Goal: Task Accomplishment & Management: Manage account settings

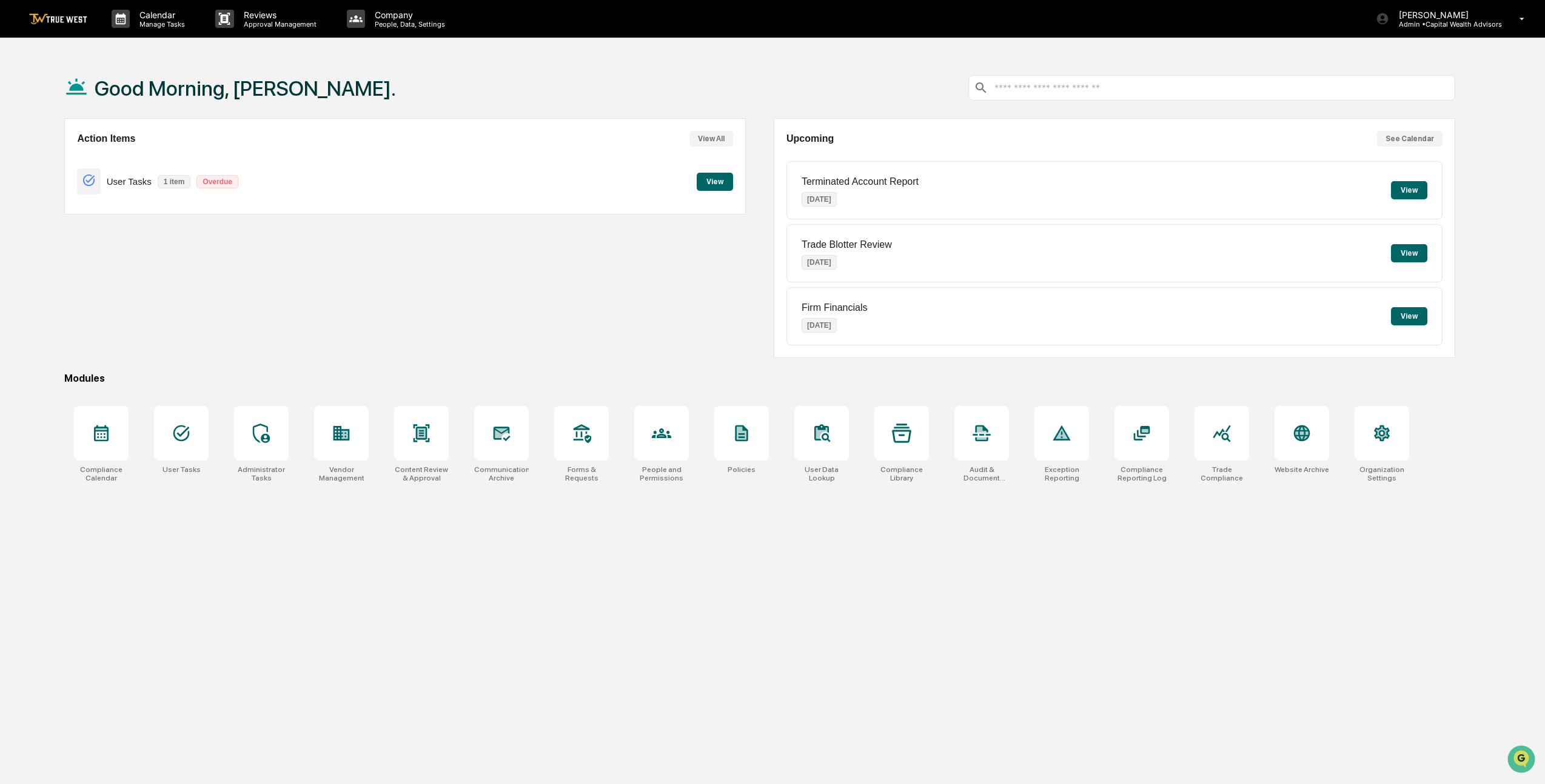
click at [501, 252] on div "Action Items View All User Tasks 1 item Overdue View" at bounding box center [405, 238] width 681 height 240
click at [720, 180] on button "View" at bounding box center [715, 182] width 37 height 18
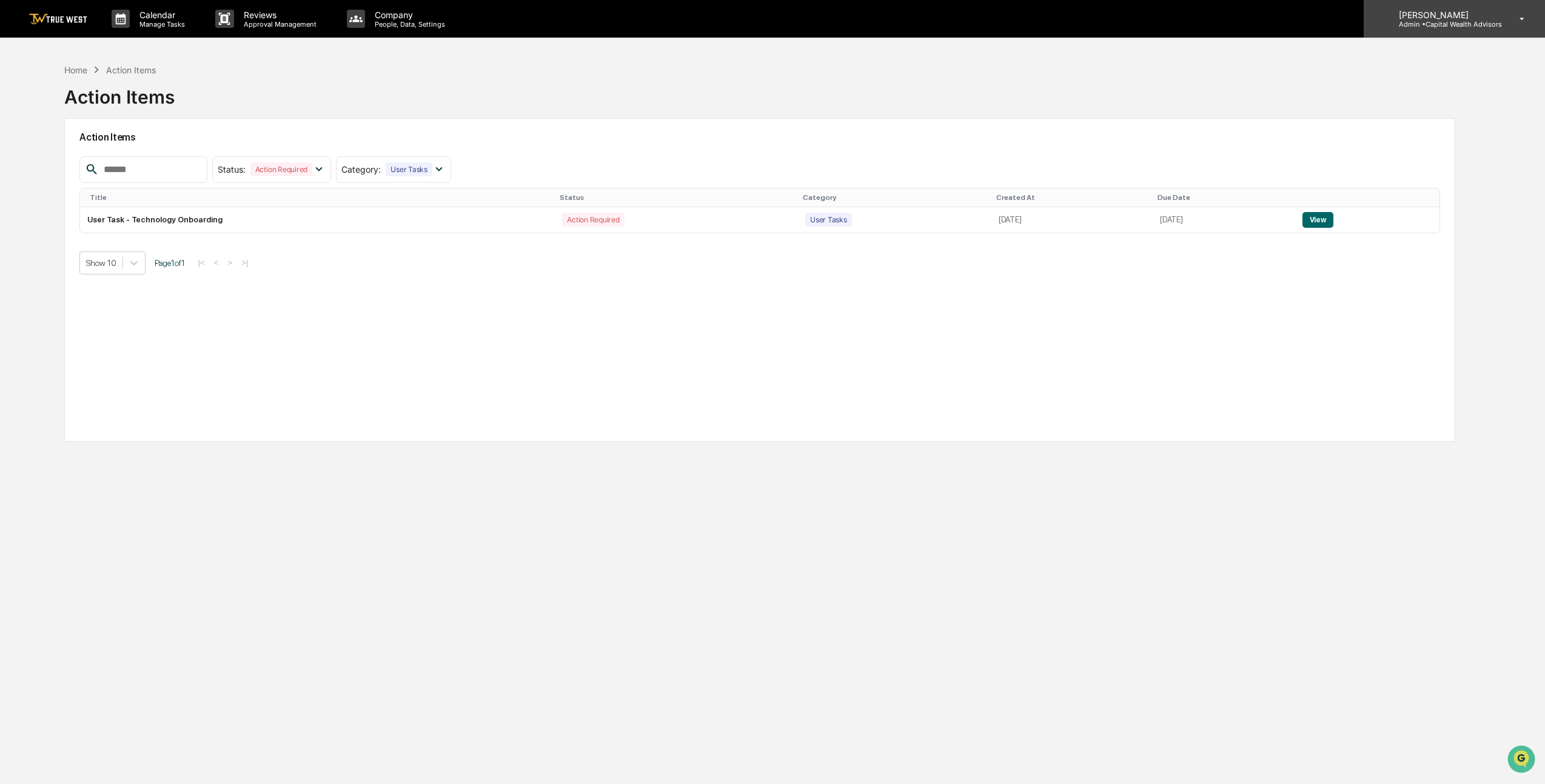
click at [1519, 18] on icon at bounding box center [1522, 19] width 21 height 11
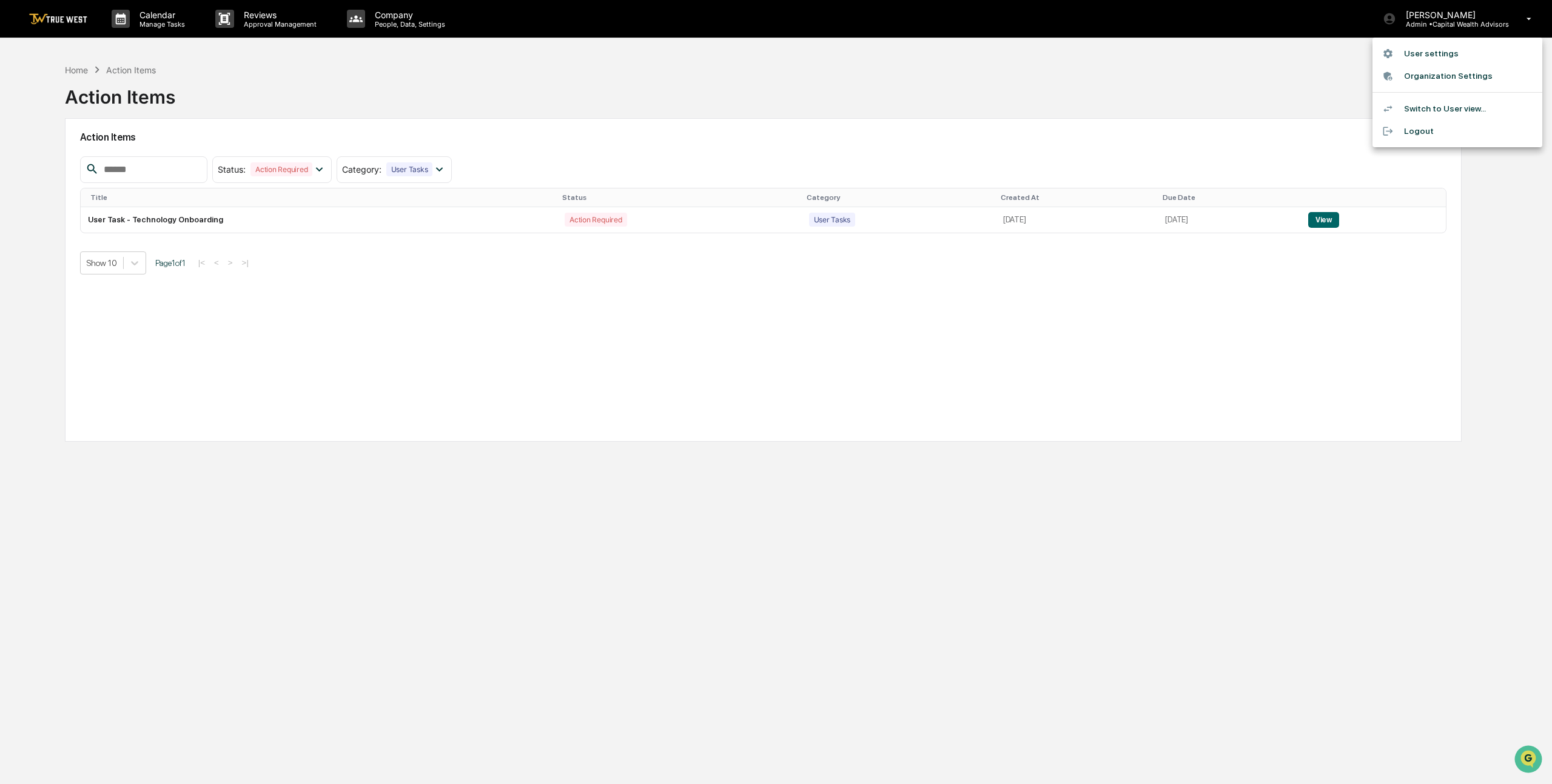
click at [1260, 81] on div at bounding box center [776, 392] width 1552 height 784
click at [193, 224] on td "User Task - Technology Onboarding" at bounding box center [317, 220] width 475 height 25
click at [1330, 218] on button "View" at bounding box center [1318, 220] width 31 height 16
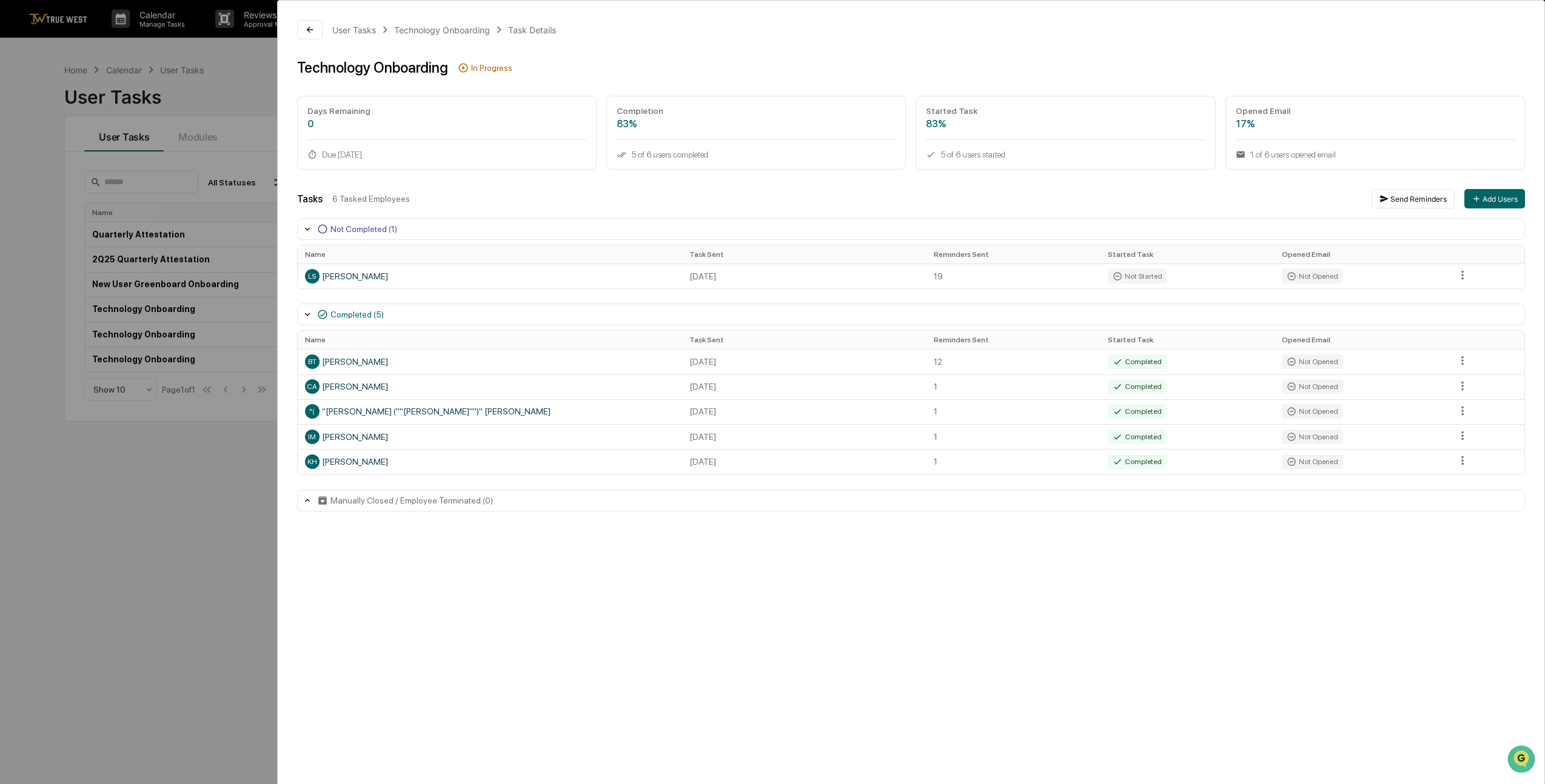
drag, startPoint x: 1103, startPoint y: 640, endPoint x: 1098, endPoint y: 592, distance: 48.3
click at [1103, 640] on div "User Tasks Technology Onboarding Task Details Technology Onboarding In Progress…" at bounding box center [911, 393] width 1268 height 785
click at [1462, 277] on html "Calendar Manage Tasks Reviews Approval Management Company People, Data, Setting…" at bounding box center [772, 392] width 1545 height 784
click at [1456, 321] on div "Send Reminder" at bounding box center [1468, 317] width 92 height 20
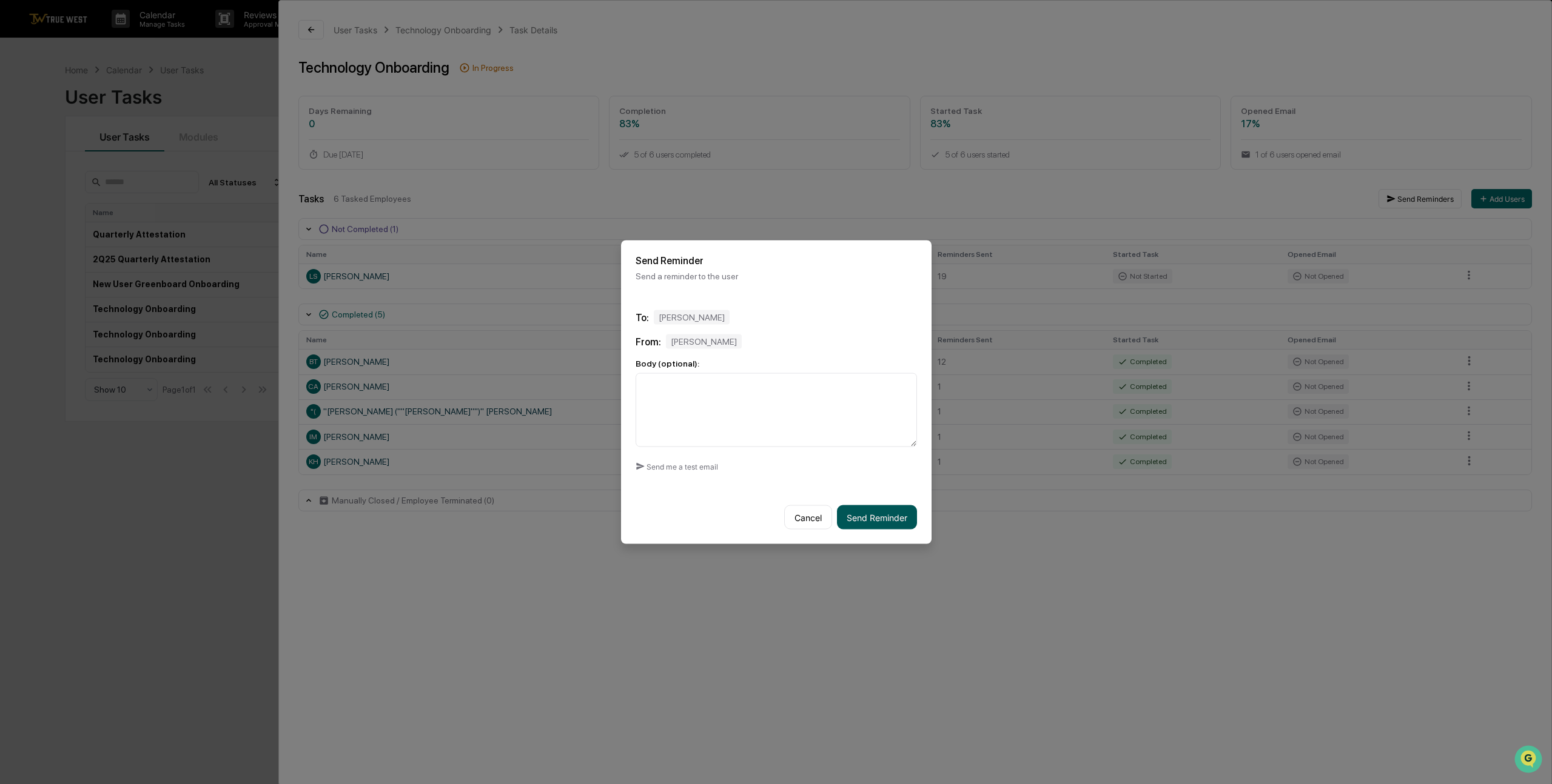
click at [873, 521] on button "Send Reminder" at bounding box center [876, 517] width 80 height 24
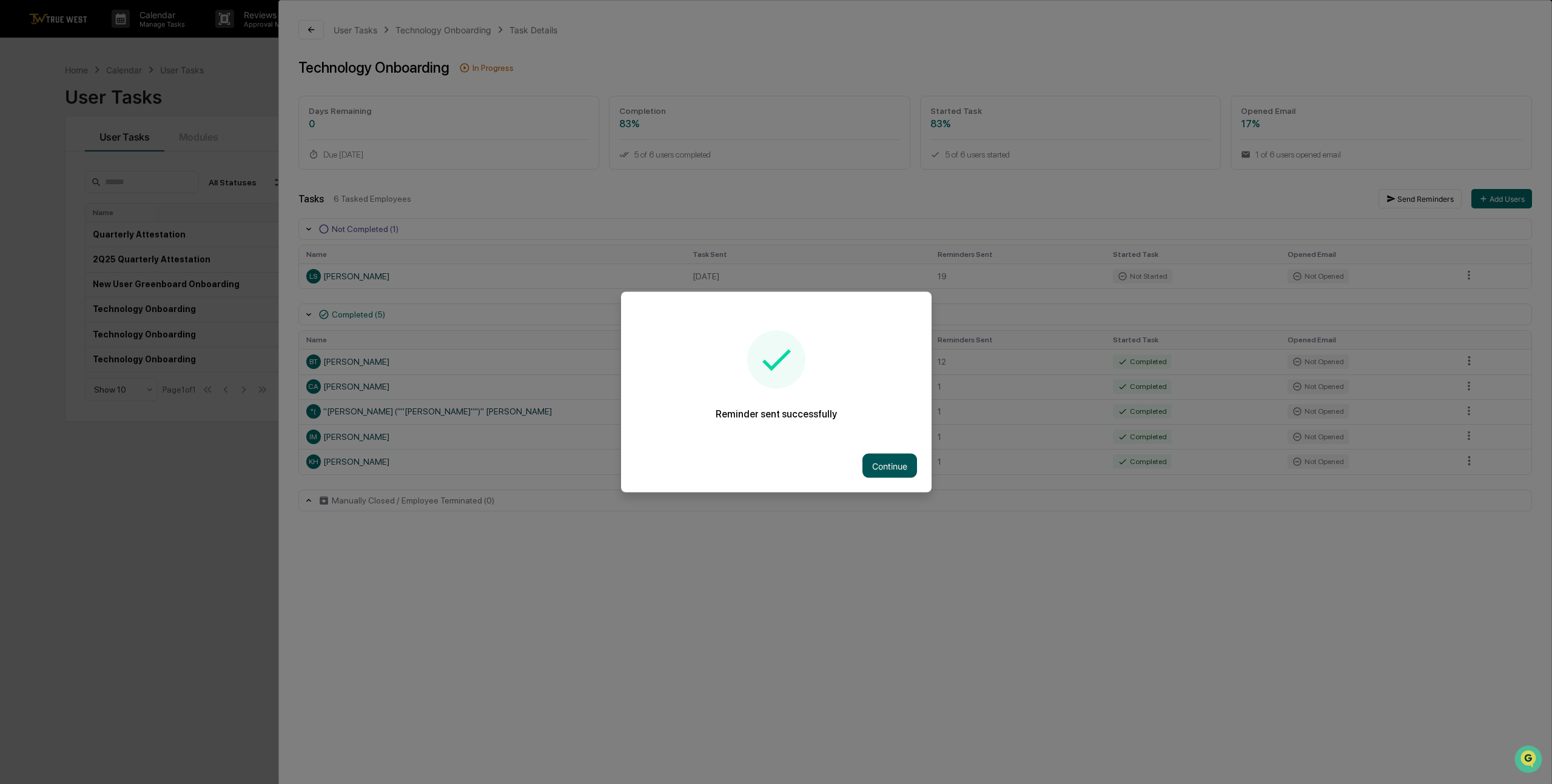
click at [907, 474] on button "Continue" at bounding box center [889, 466] width 54 height 24
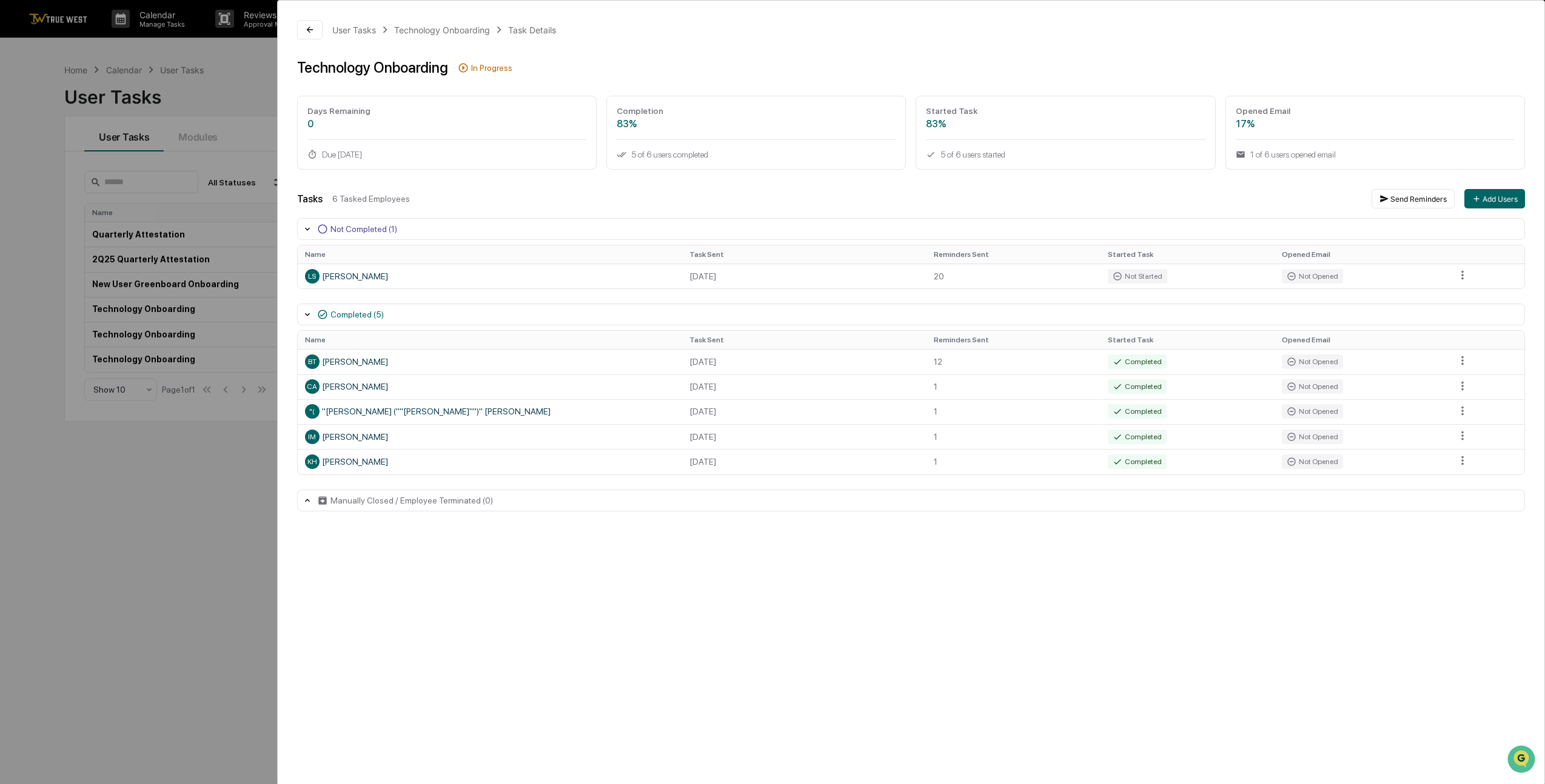
click at [867, 590] on div "User Tasks Technology Onboarding Task Details Technology Onboarding In Progress…" at bounding box center [911, 393] width 1268 height 785
click at [301, 28] on button at bounding box center [310, 30] width 25 height 20
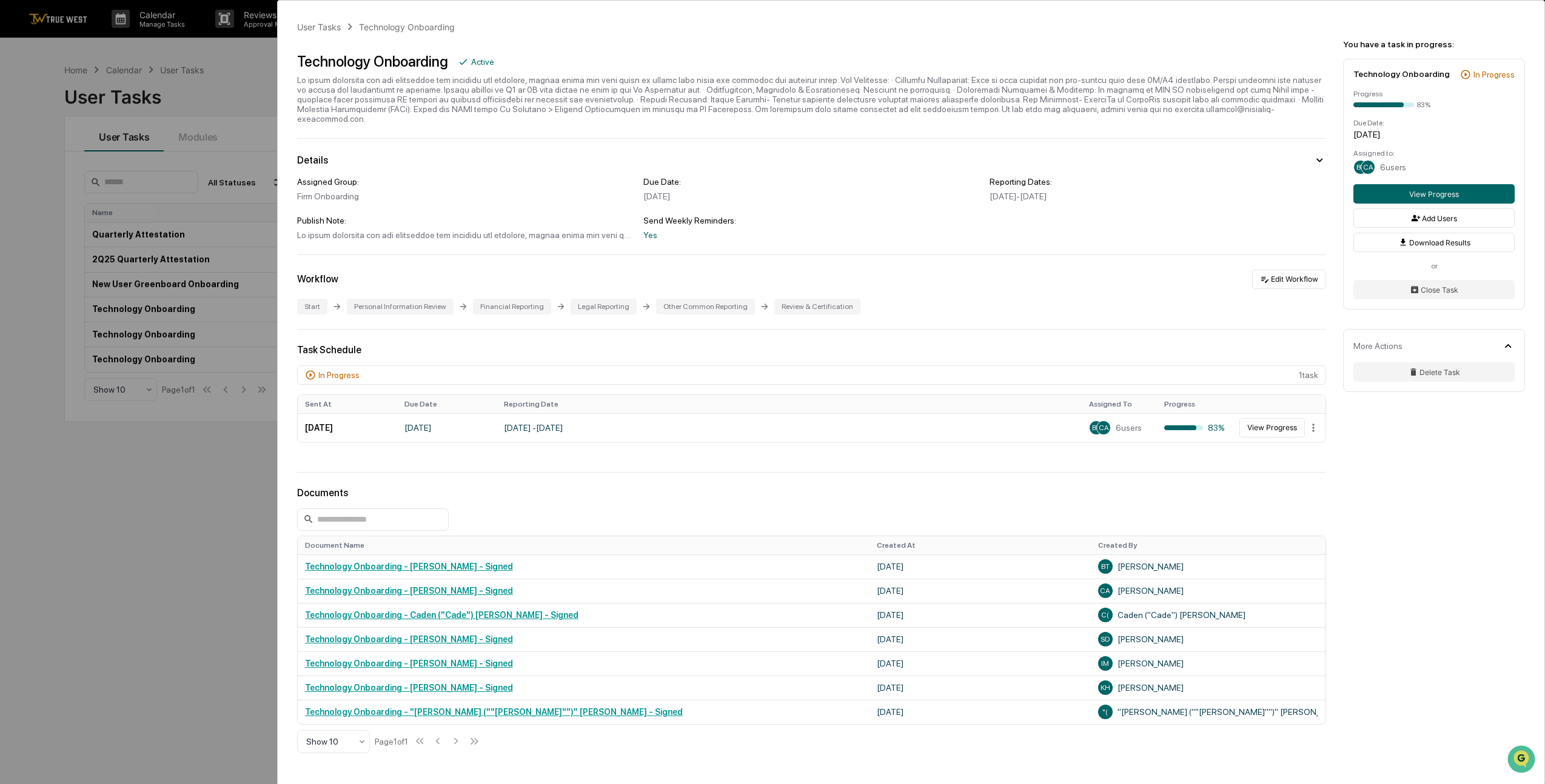
click at [143, 553] on div "User Tasks Technology Onboarding Technology Onboarding Active Details Assigned …" at bounding box center [772, 392] width 1545 height 784
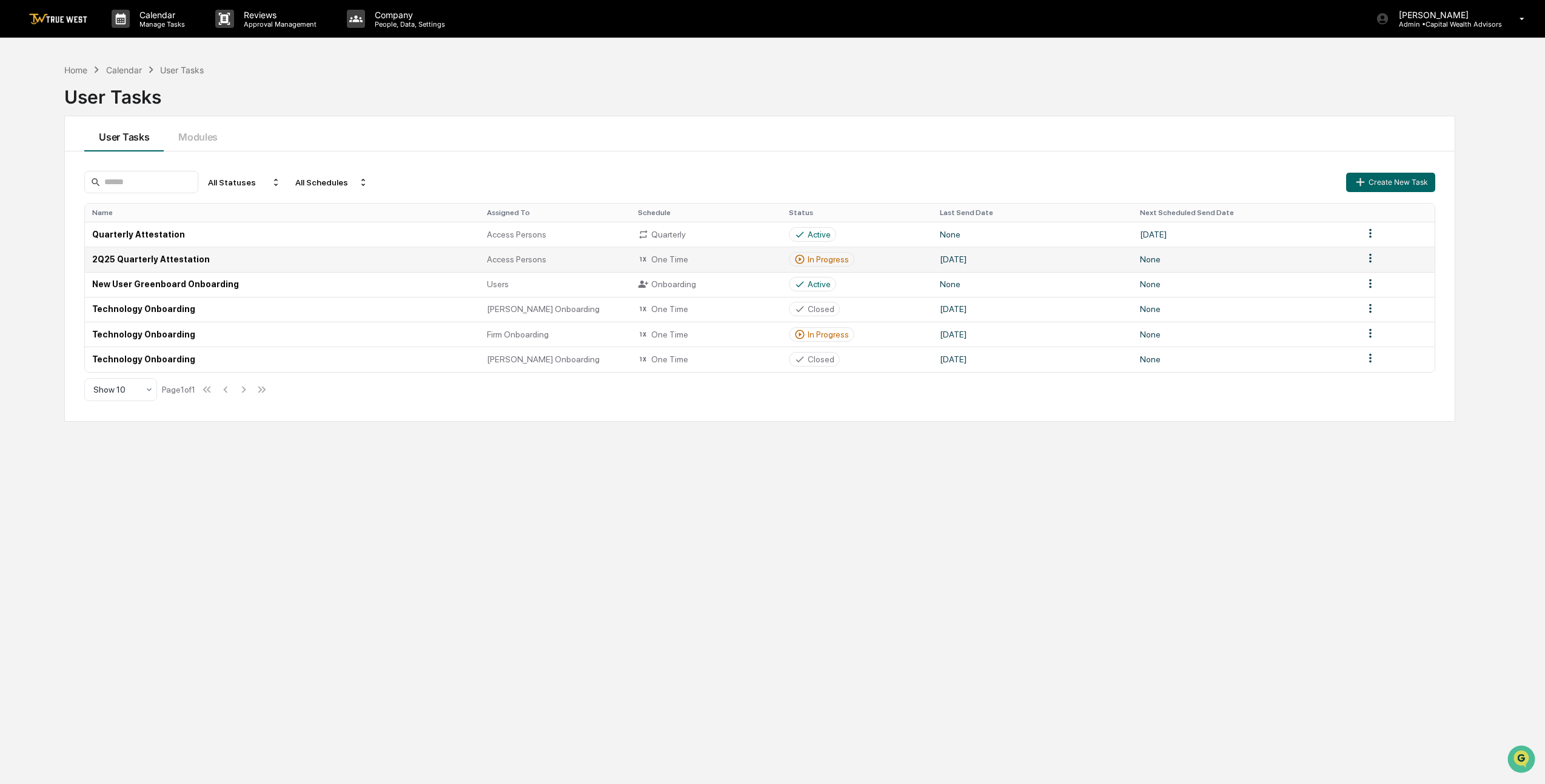
click at [336, 252] on td "2Q25 Quarterly Attestation" at bounding box center [282, 259] width 395 height 25
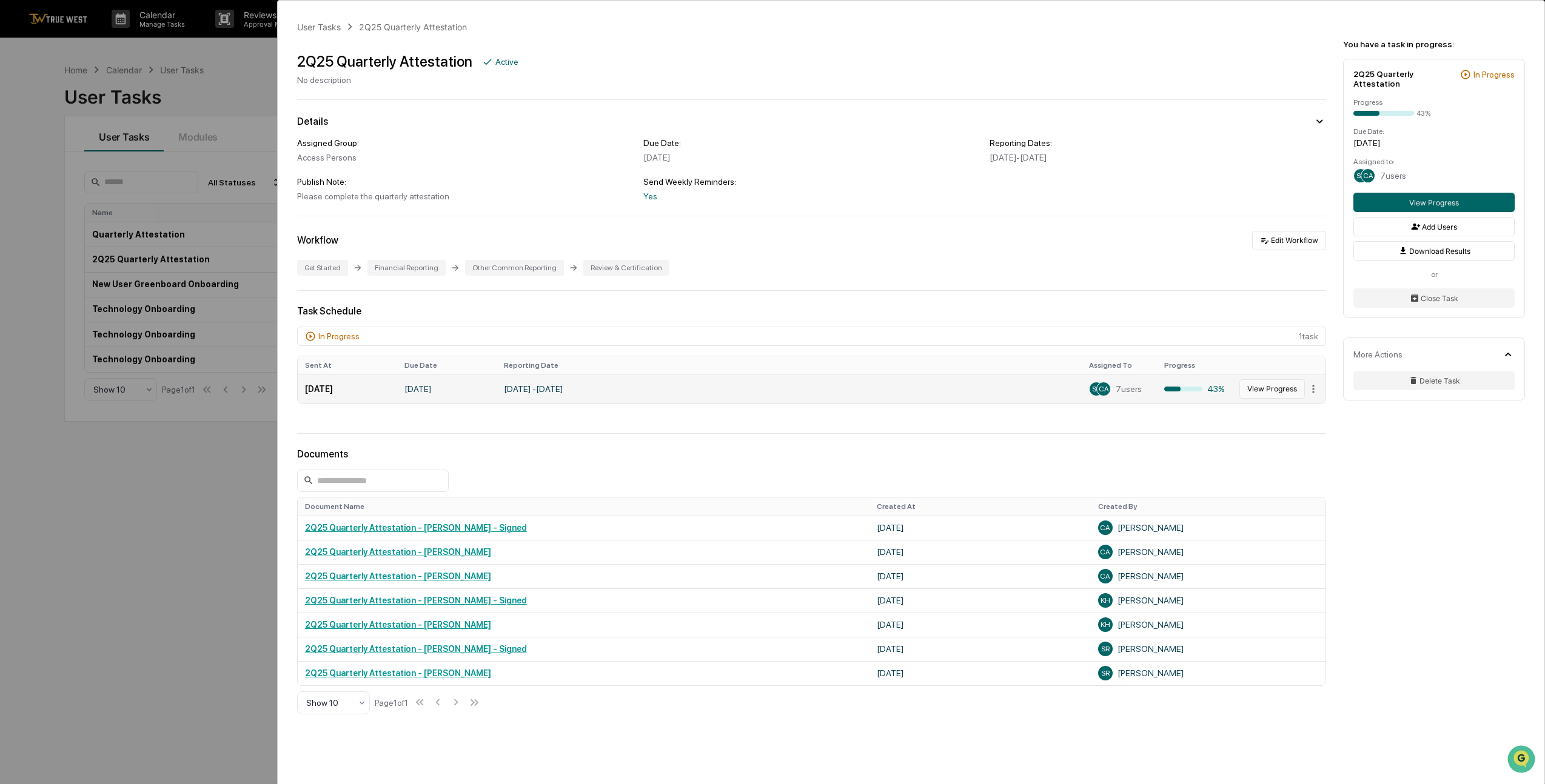
click at [1261, 393] on button "View Progress" at bounding box center [1272, 389] width 66 height 20
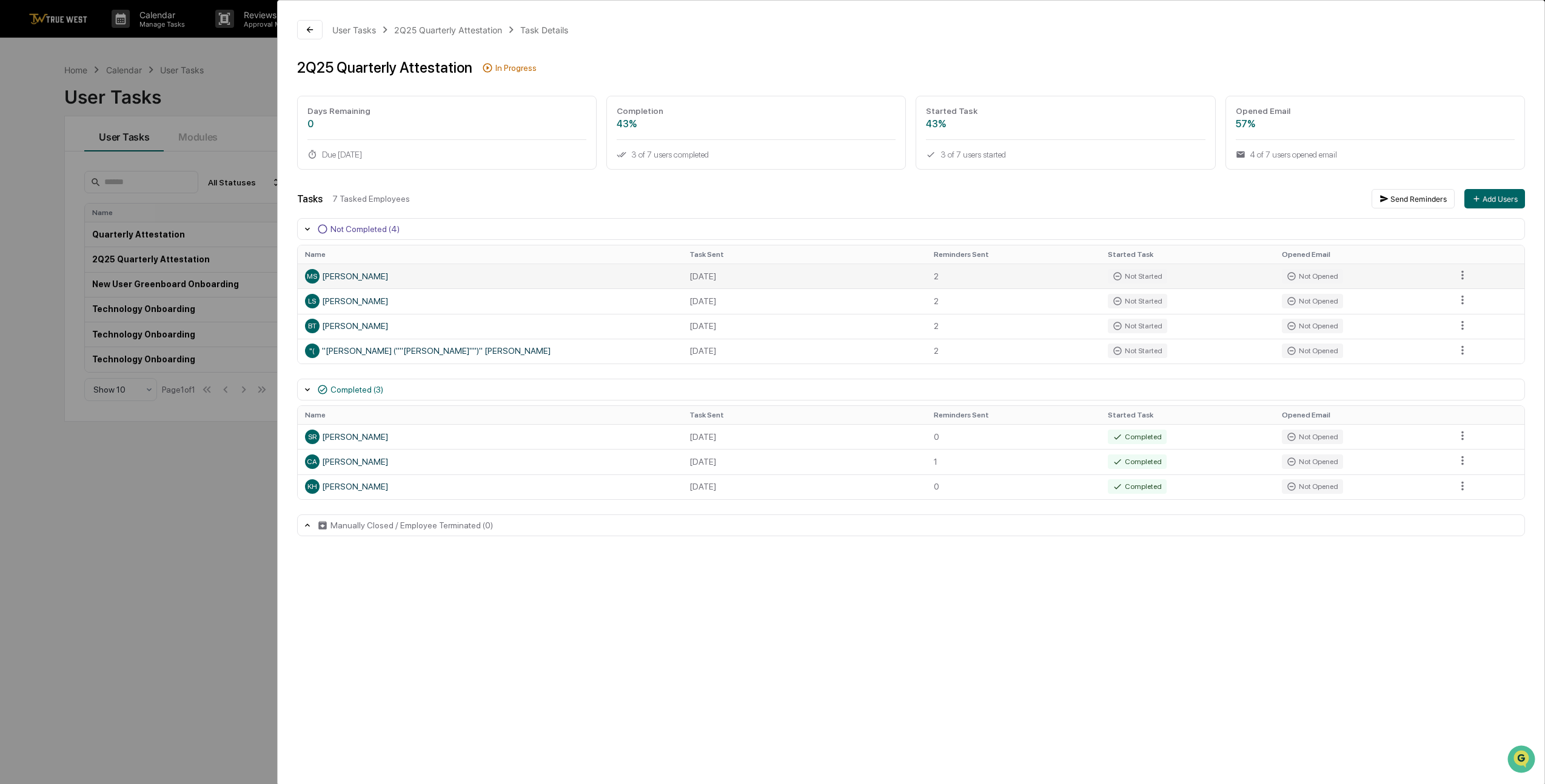
click at [1476, 274] on td at bounding box center [1486, 276] width 75 height 25
click at [1468, 274] on html "Calendar Manage Tasks Reviews Approval Management Company People, Data, Setting…" at bounding box center [776, 392] width 1552 height 784
click at [1371, 609] on html "Calendar Manage Tasks Reviews Approval Management Company People, Data, Setting…" at bounding box center [776, 392] width 1552 height 784
click at [1465, 300] on html "Calendar Manage Tasks Reviews Approval Management Company People, Data, Setting…" at bounding box center [772, 392] width 1545 height 784
click at [1466, 349] on div "Send Reminder" at bounding box center [1468, 343] width 92 height 20
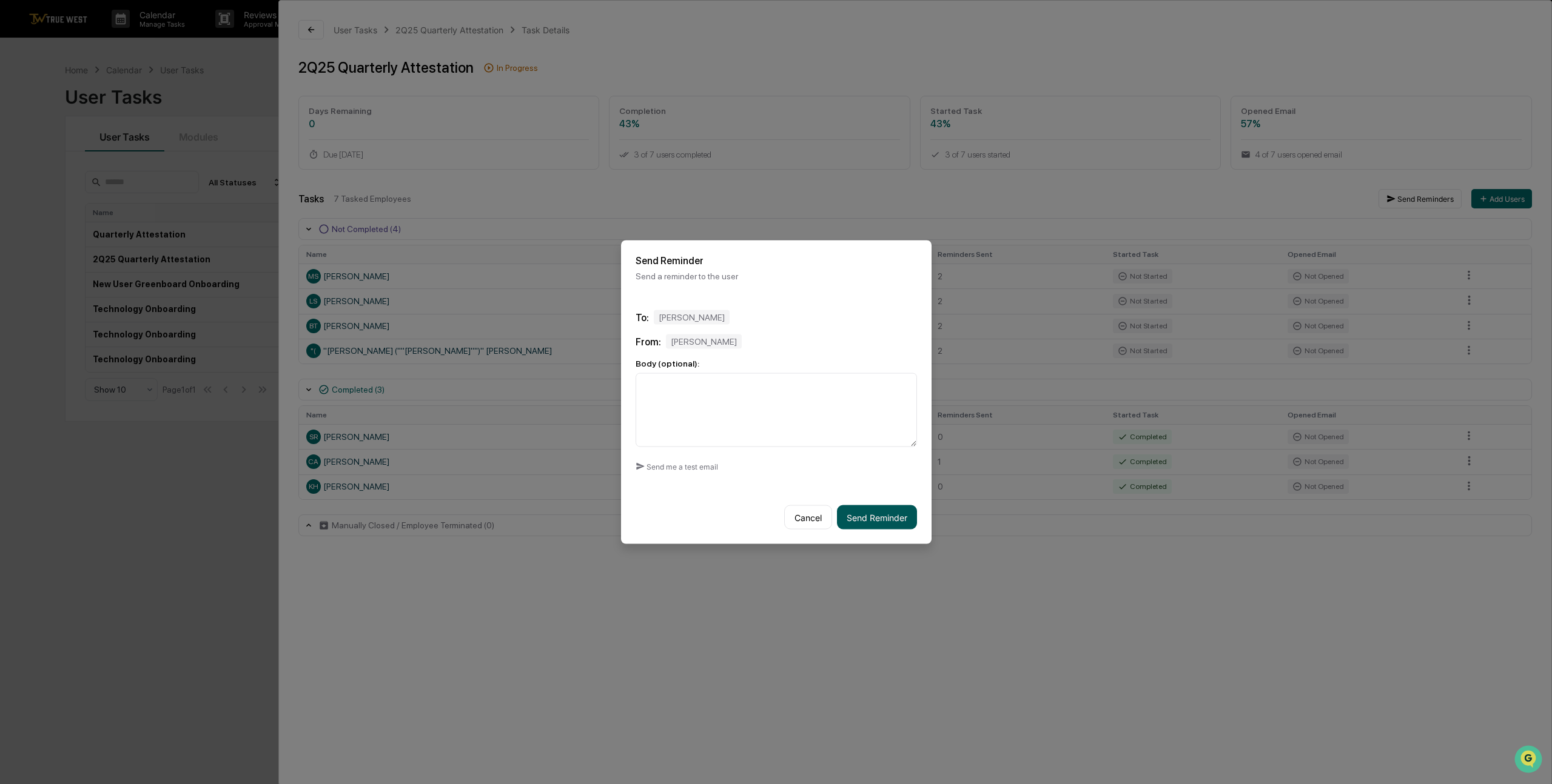
click at [890, 522] on button "Send Reminder" at bounding box center [876, 517] width 80 height 24
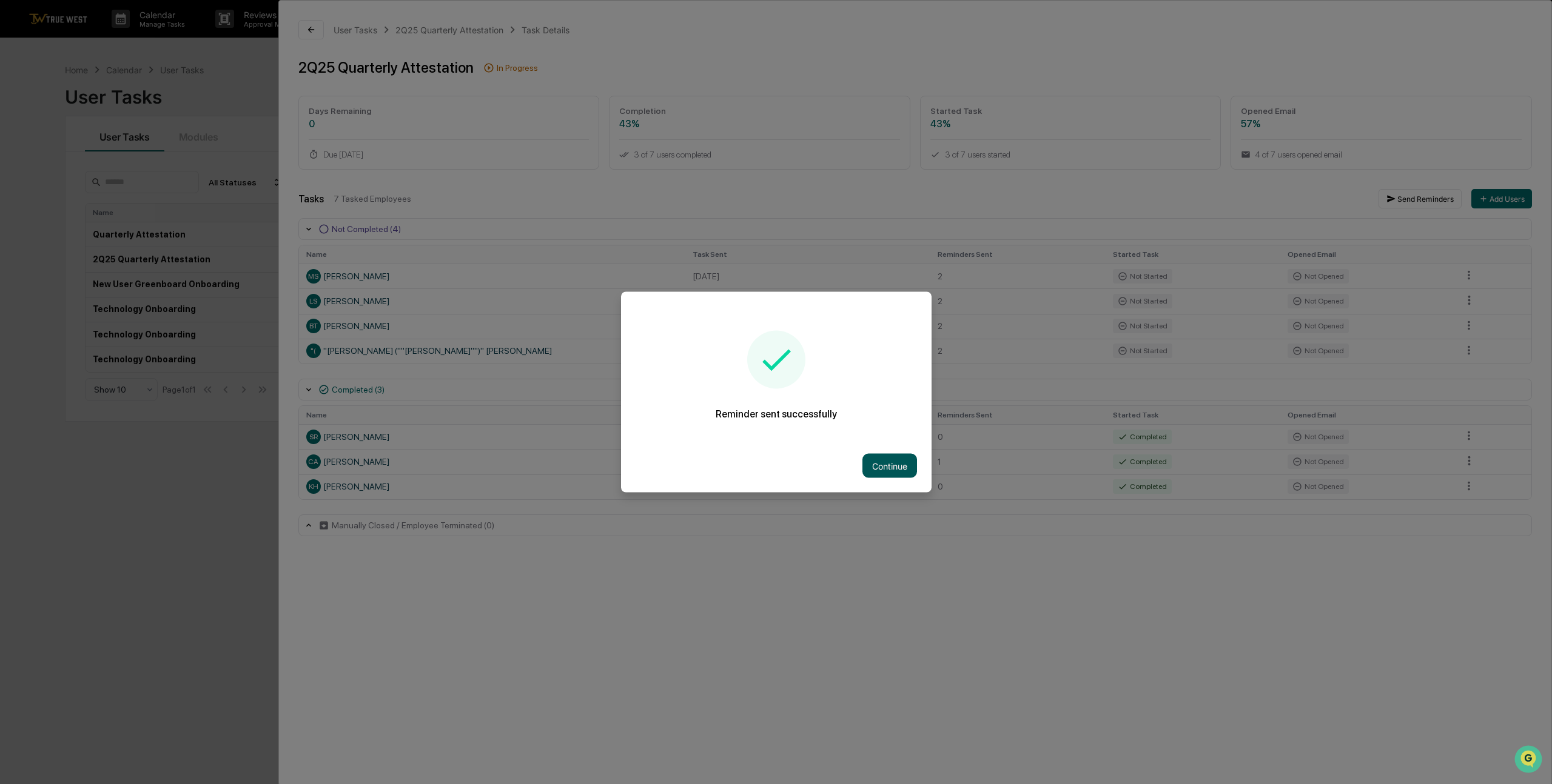
click at [905, 471] on button "Continue" at bounding box center [889, 466] width 54 height 24
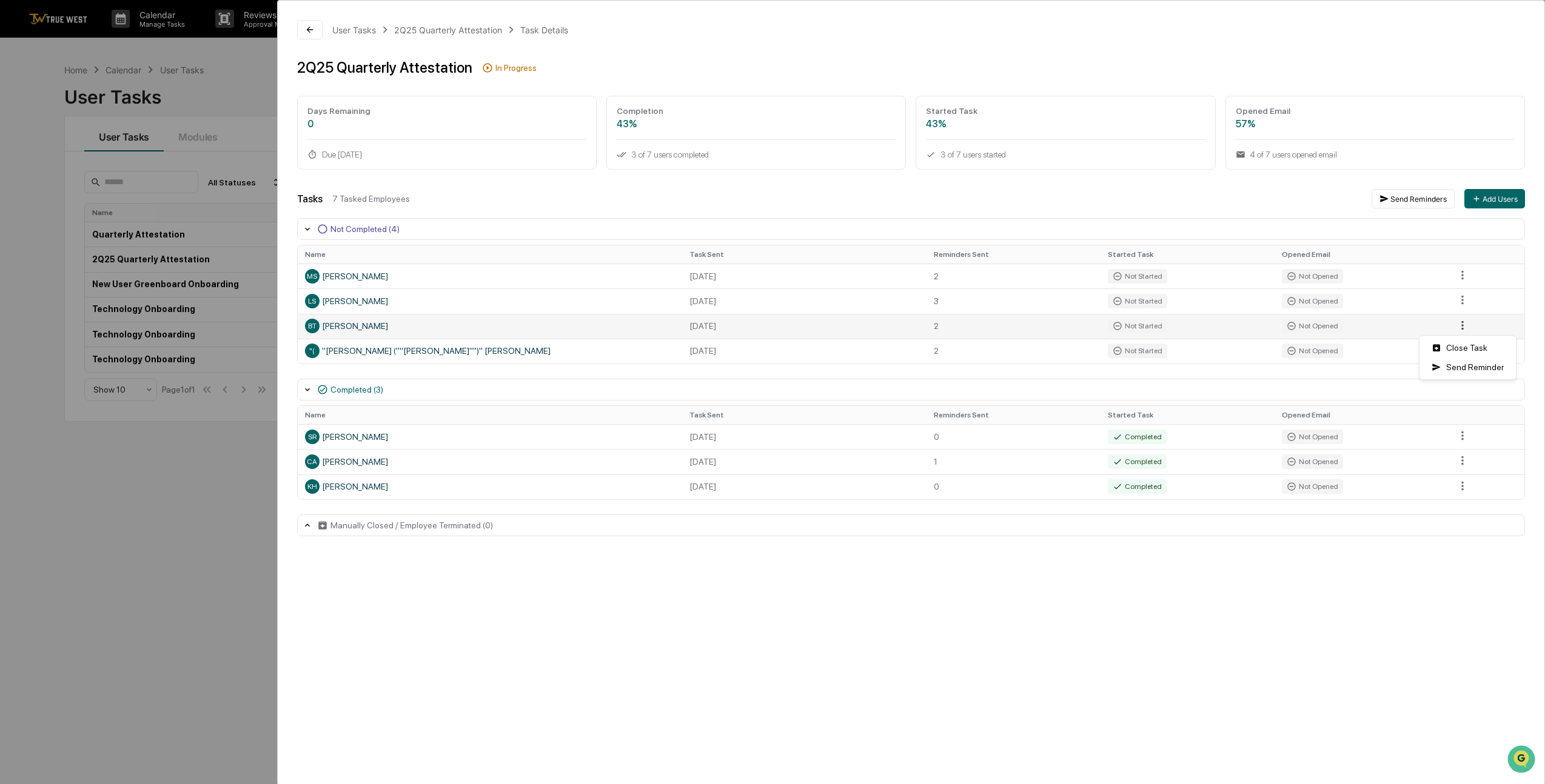
click at [1461, 326] on html "Calendar Manage Tasks Reviews Approval Management Company People, Data, Setting…" at bounding box center [772, 392] width 1545 height 784
click at [1449, 377] on div "Send Reminder" at bounding box center [1468, 367] width 92 height 20
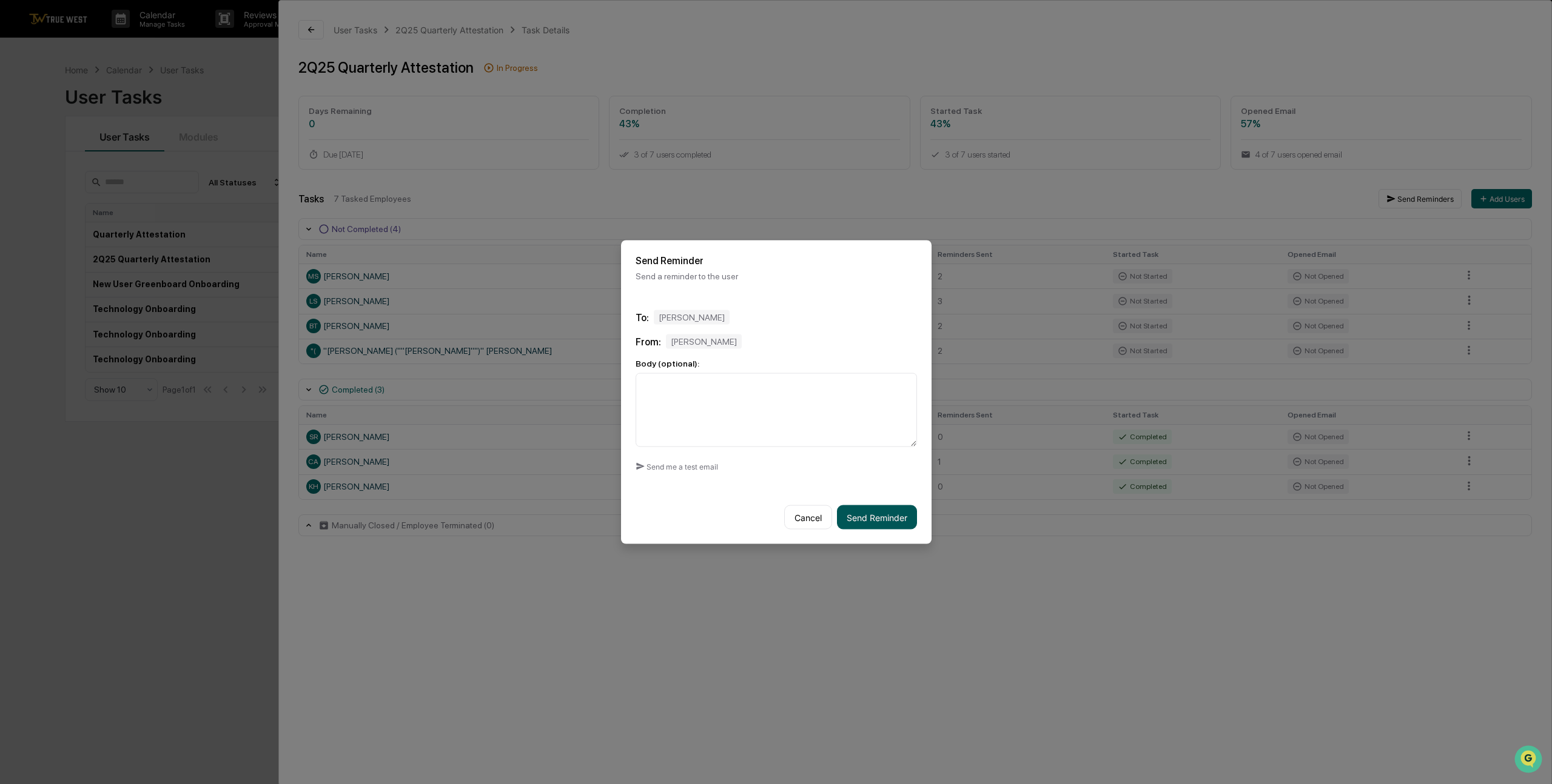
click at [862, 521] on button "Send Reminder" at bounding box center [876, 517] width 80 height 24
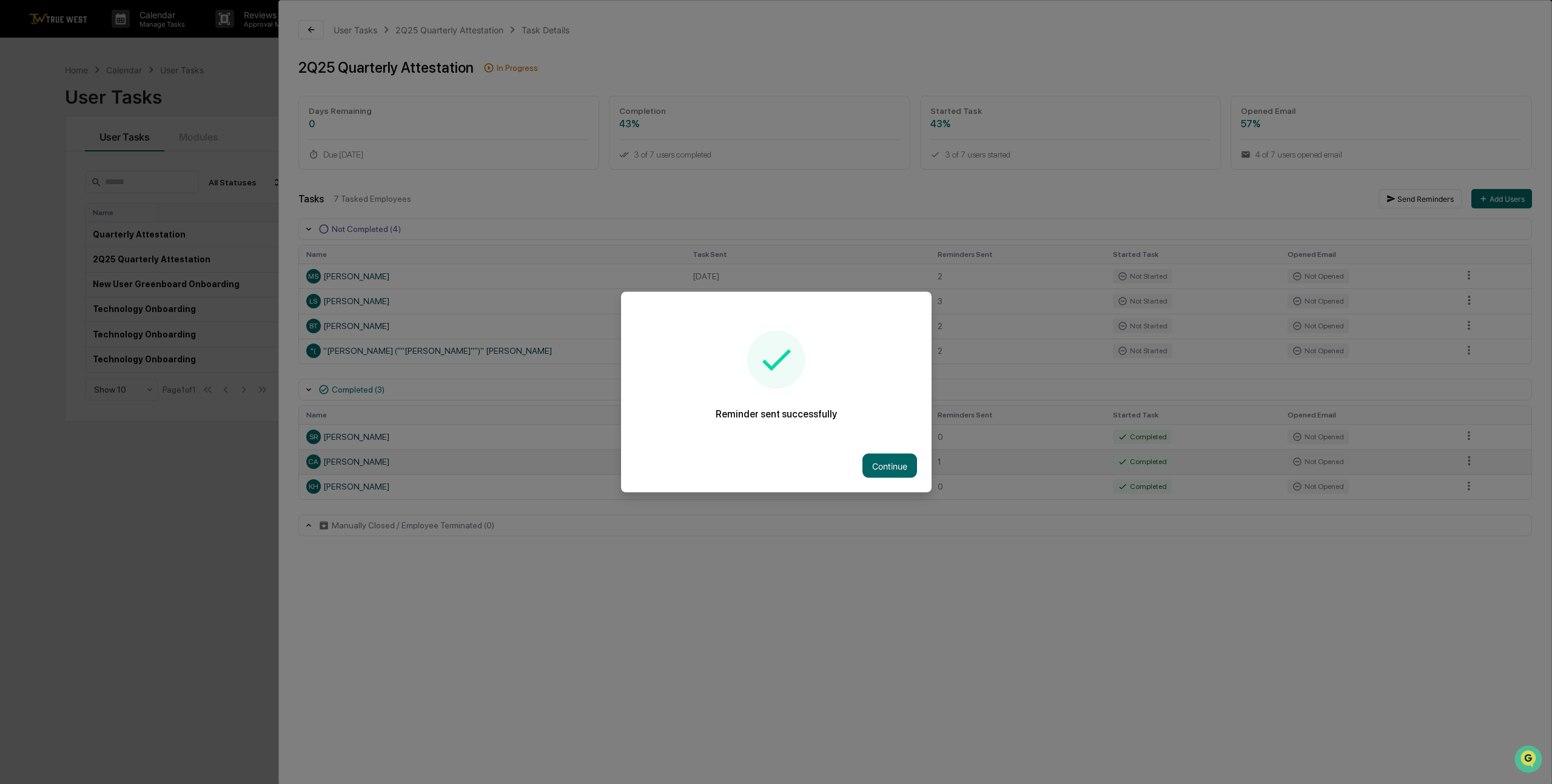
click at [904, 465] on button "Continue" at bounding box center [889, 466] width 54 height 24
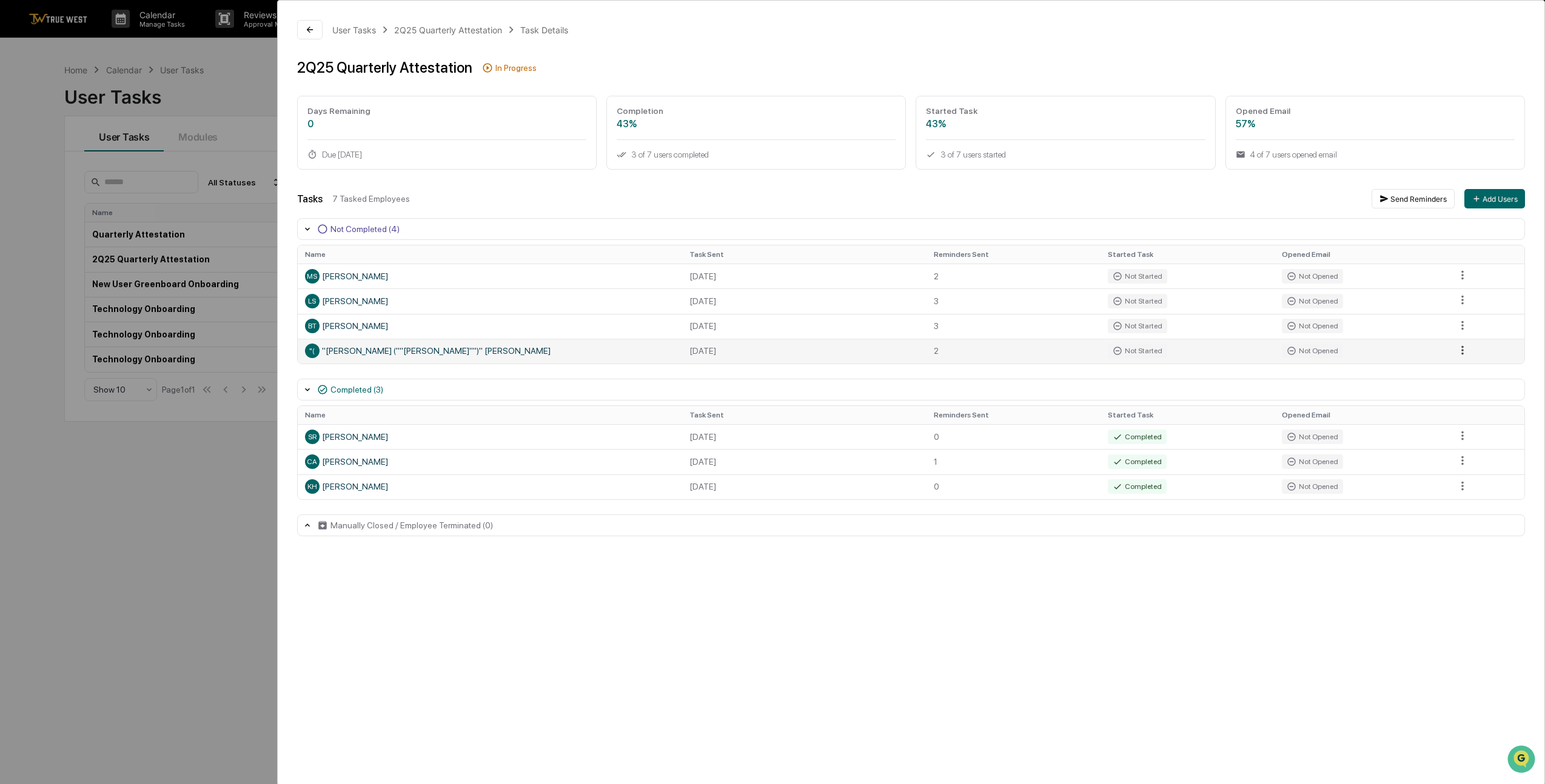
click at [1464, 350] on html "Calendar Manage Tasks Reviews Approval Management Company People, Data, Setting…" at bounding box center [772, 392] width 1545 height 784
click at [1448, 391] on div "Send Reminder" at bounding box center [1468, 392] width 92 height 20
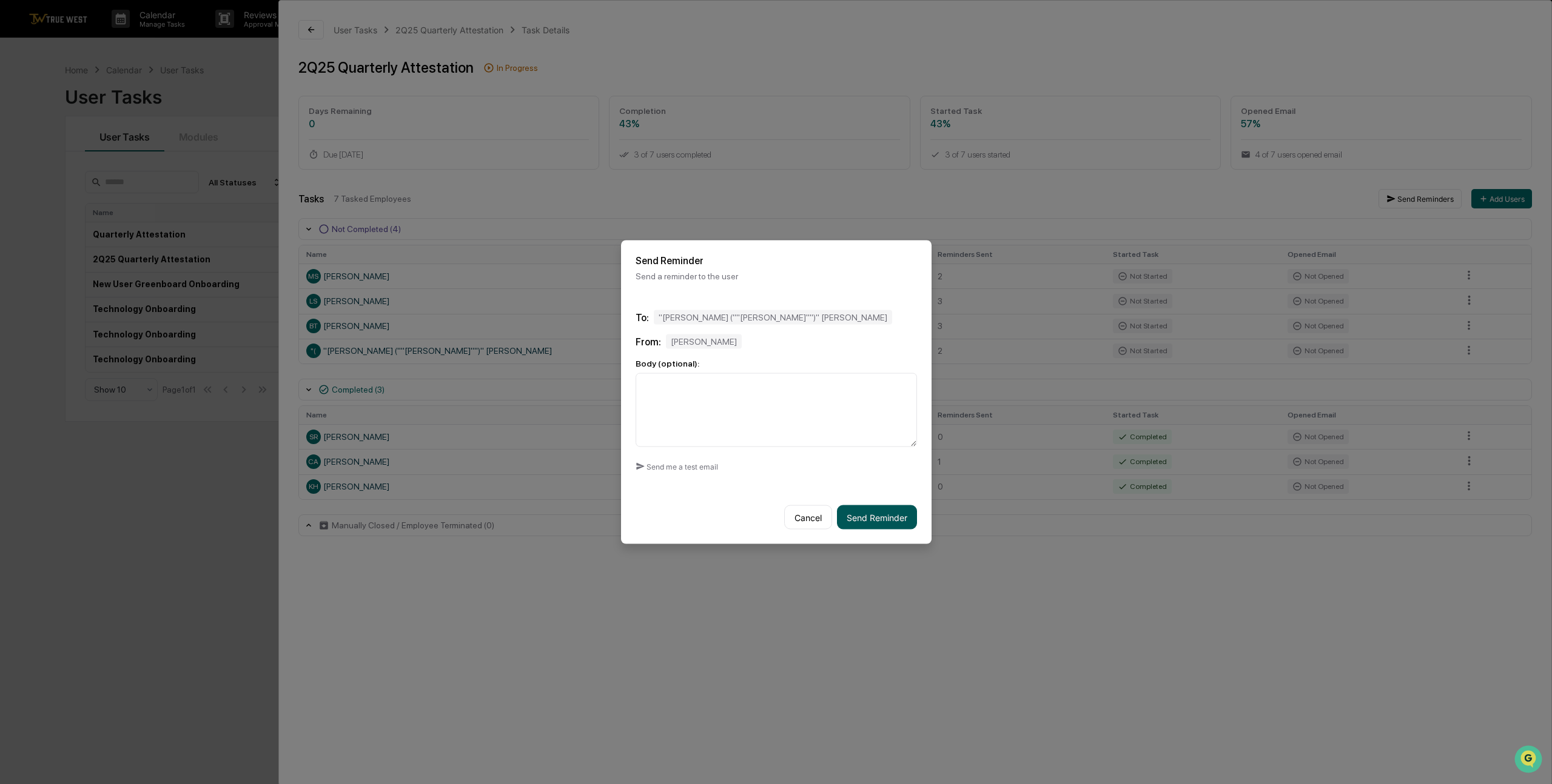
click at [911, 513] on button "Send Reminder" at bounding box center [876, 517] width 80 height 24
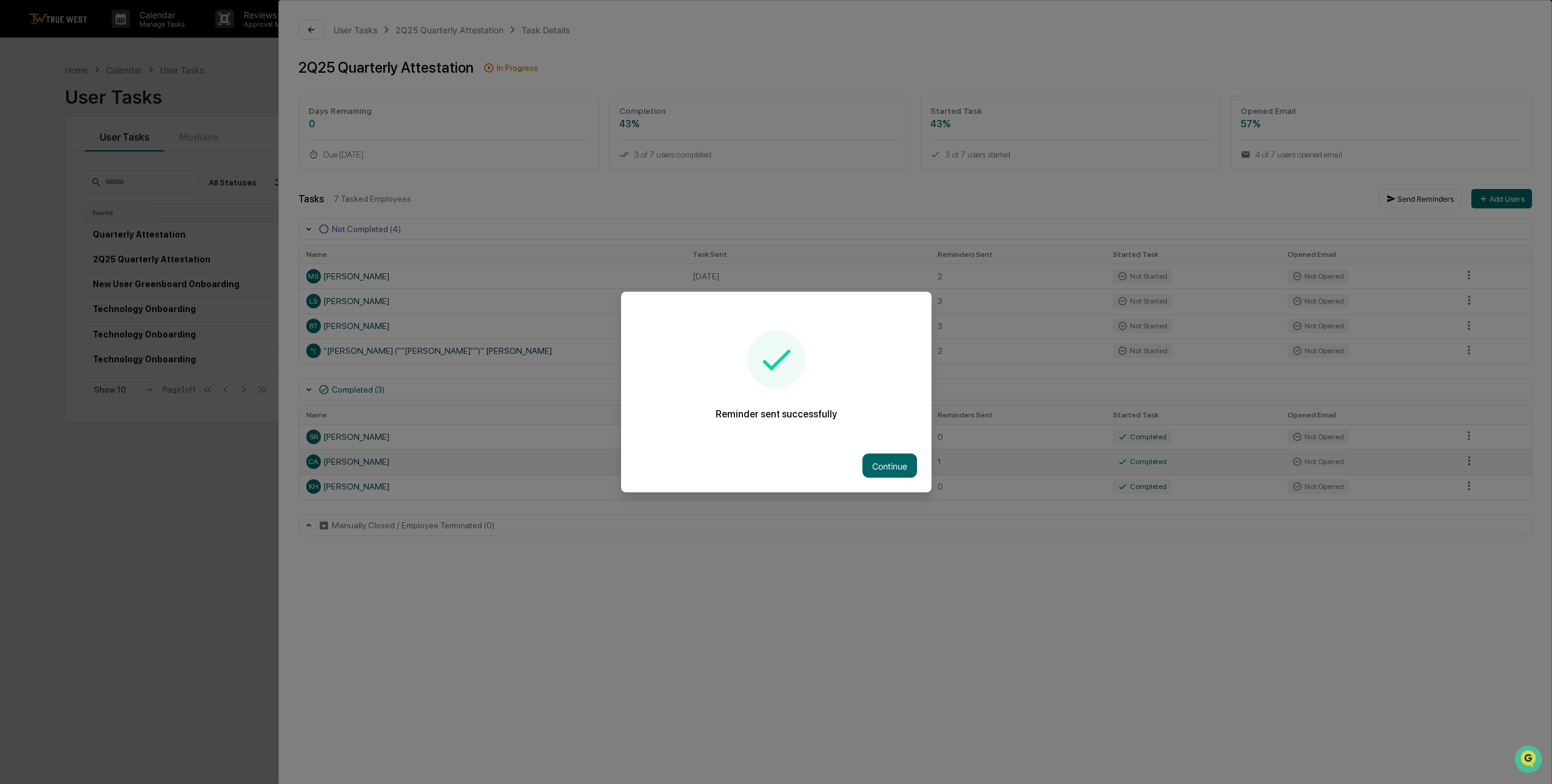
click at [904, 460] on button "Continue" at bounding box center [889, 466] width 54 height 24
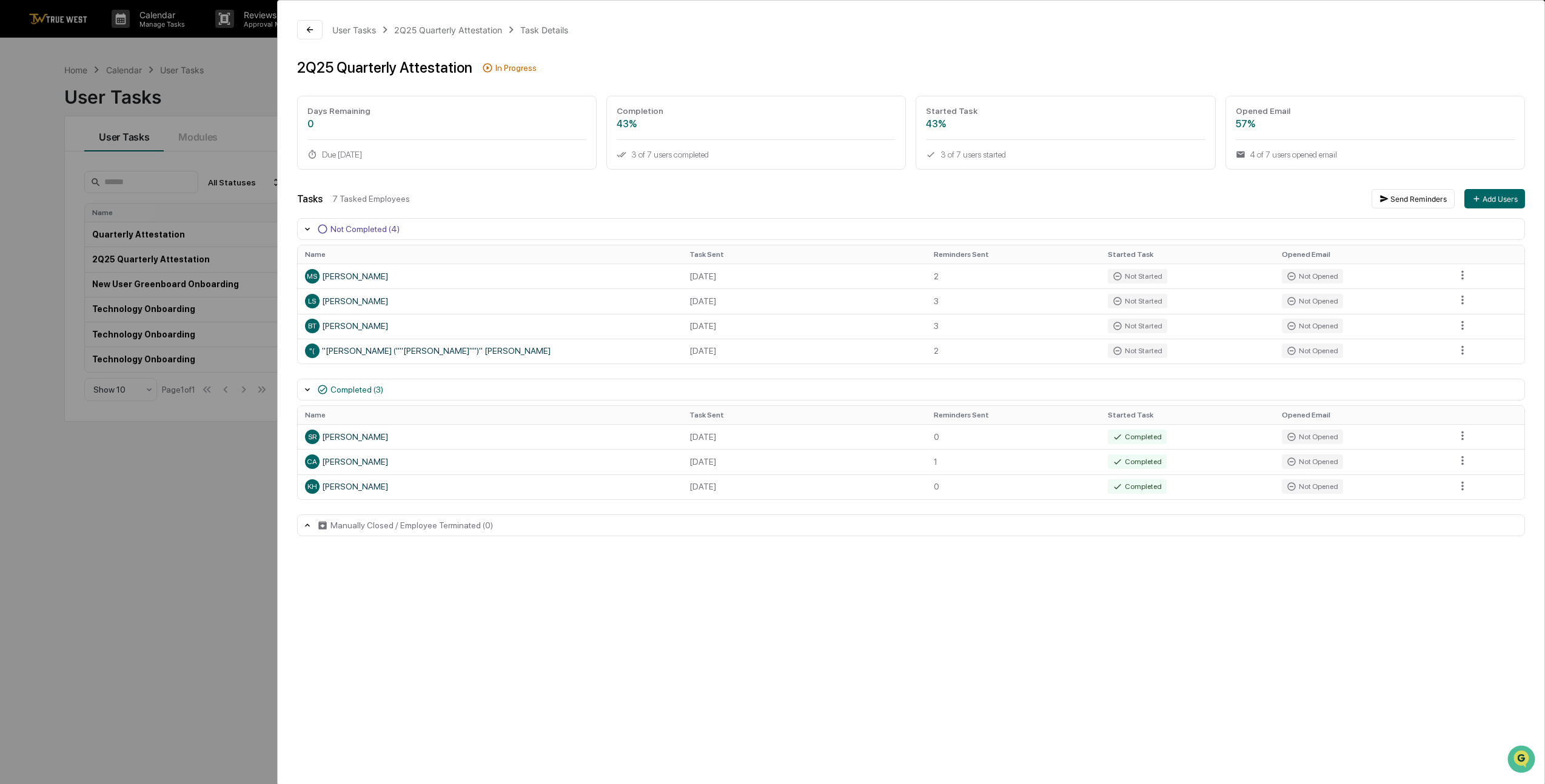
click at [883, 599] on div "User Tasks 2Q25 Quarterly Attestation Task Details 2Q25 Quarterly Attestation I…" at bounding box center [911, 393] width 1268 height 785
click at [729, 598] on div "User Tasks 2Q25 Quarterly Attestation Task Details 2Q25 Quarterly Attestation I…" at bounding box center [911, 393] width 1268 height 785
click at [779, 594] on div "User Tasks 2Q25 Quarterly Attestation Task Details 2Q25 Quarterly Attestation I…" at bounding box center [911, 393] width 1268 height 785
click at [815, 608] on div "User Tasks 2Q25 Quarterly Attestation Task Details 2Q25 Quarterly Attestation I…" at bounding box center [911, 393] width 1268 height 785
click at [855, 638] on div "User Tasks 2Q25 Quarterly Attestation Task Details 2Q25 Quarterly Attestation I…" at bounding box center [911, 393] width 1268 height 785
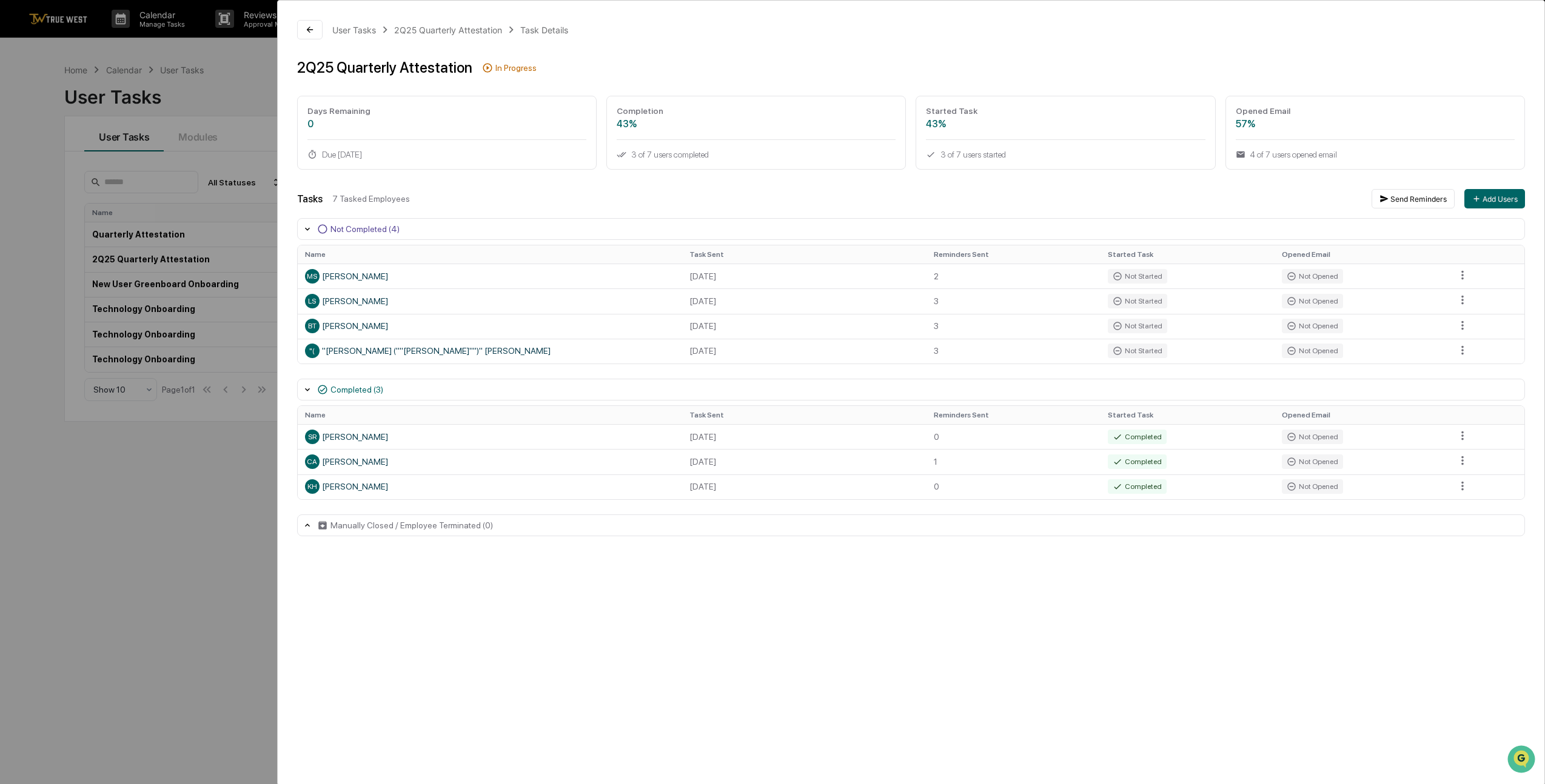
click at [126, 620] on div "User Tasks 2Q25 Quarterly Attestation Task Details 2Q25 Quarterly Attestation I…" at bounding box center [772, 392] width 1545 height 784
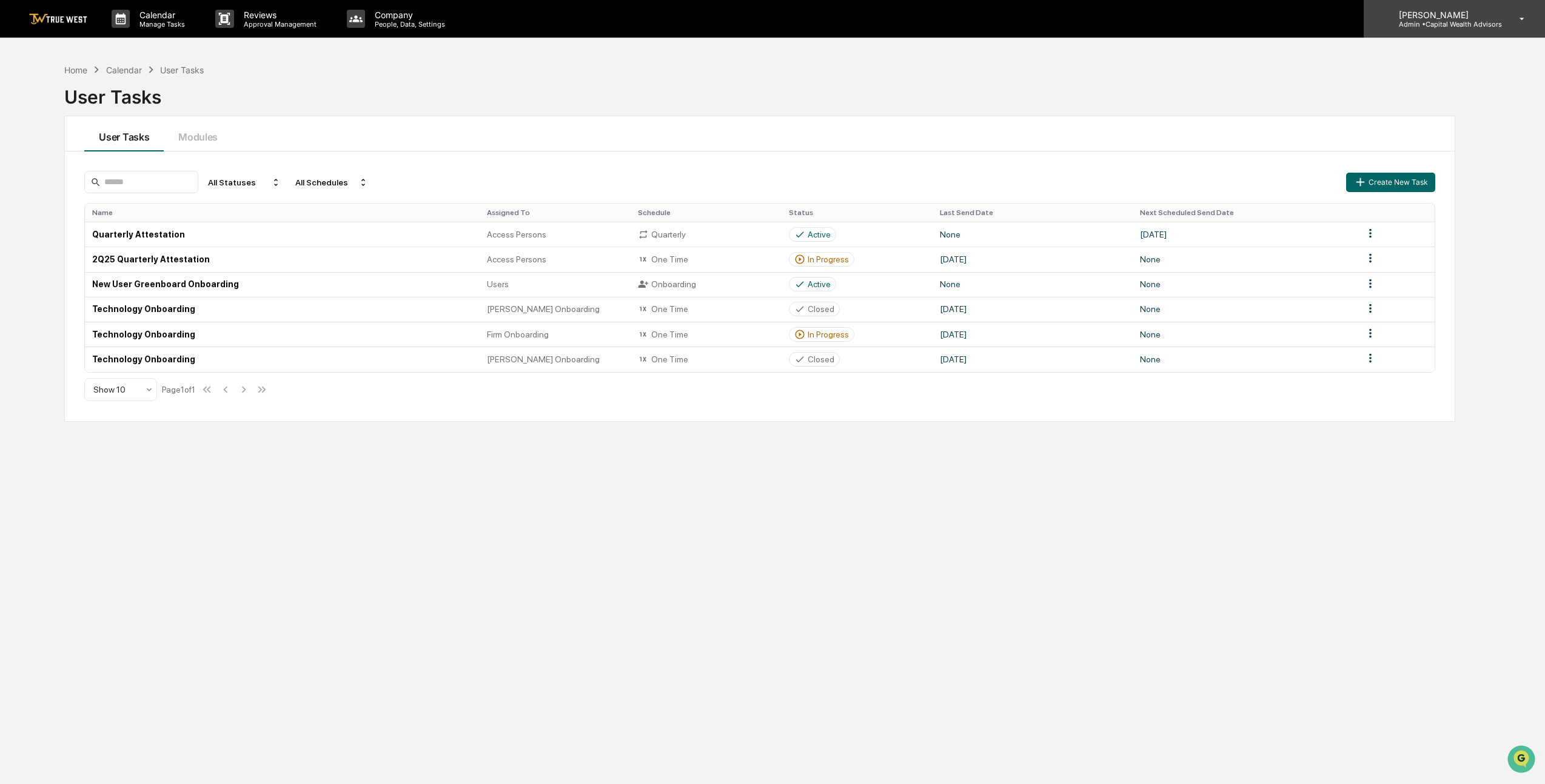
click at [1512, 22] on icon at bounding box center [1522, 19] width 21 height 11
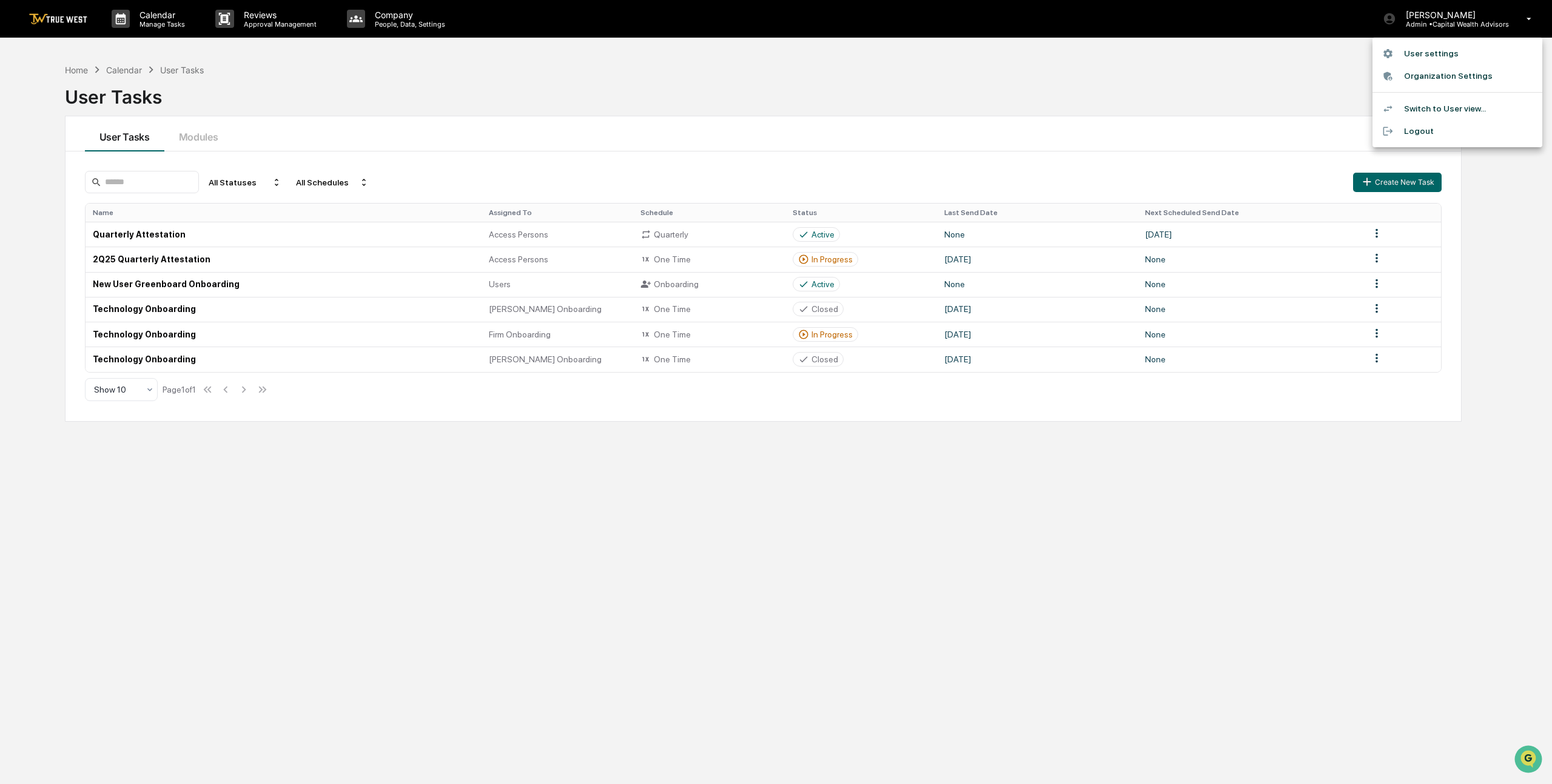
click at [1309, 81] on div at bounding box center [776, 392] width 1552 height 784
click at [193, 259] on td "2Q25 Quarterly Attestation" at bounding box center [282, 259] width 395 height 25
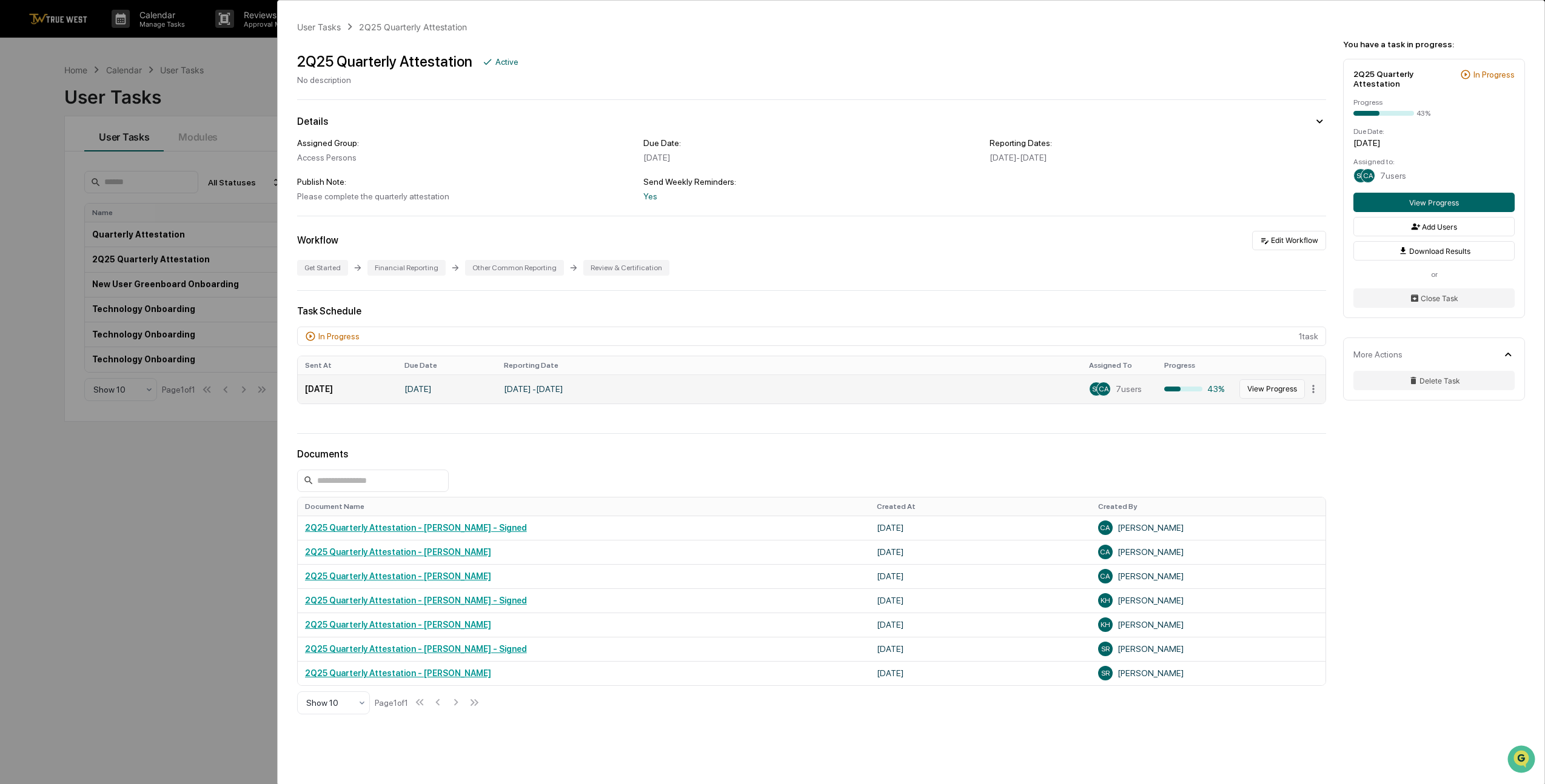
click at [1254, 390] on button "View Progress" at bounding box center [1272, 389] width 66 height 20
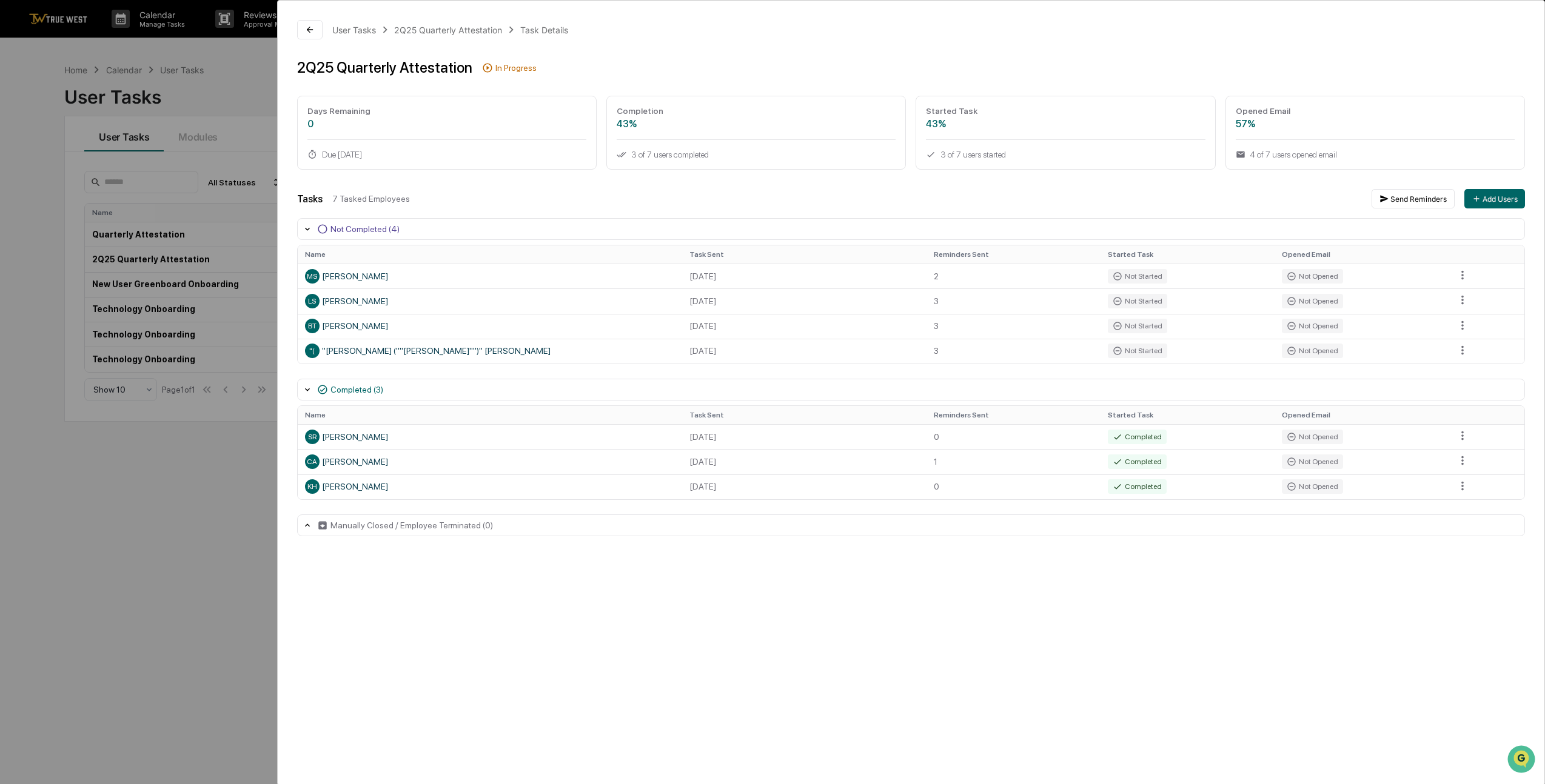
click at [217, 494] on div "User Tasks 2Q25 Quarterly Attestation Task Details 2Q25 Quarterly Attestation I…" at bounding box center [772, 392] width 1545 height 784
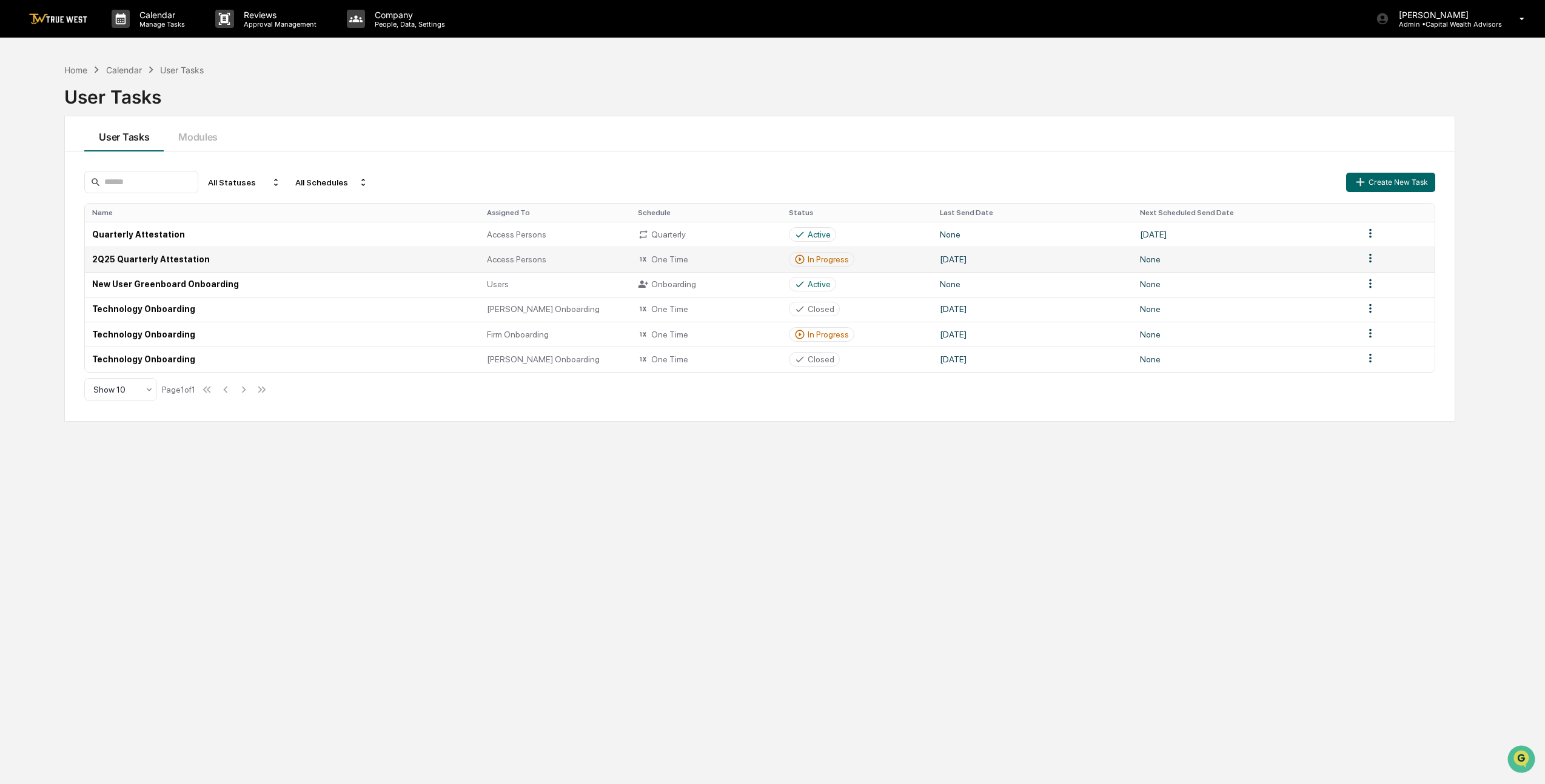
click at [229, 265] on td "2Q25 Quarterly Attestation" at bounding box center [282, 259] width 395 height 25
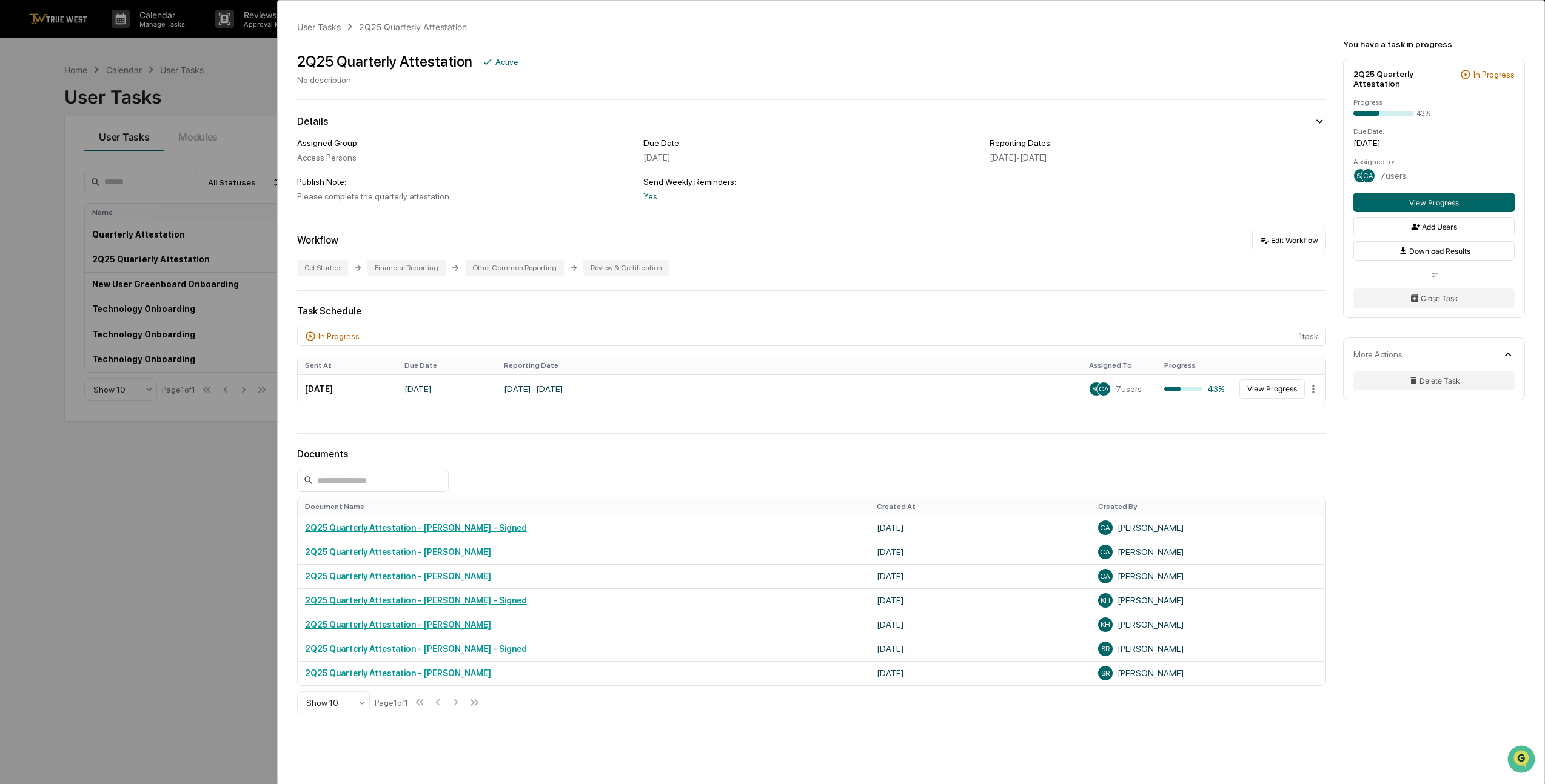
click at [209, 554] on div "User Tasks 2Q25 Quarterly Attestation 2Q25 Quarterly Attestation Active No desc…" at bounding box center [772, 392] width 1545 height 784
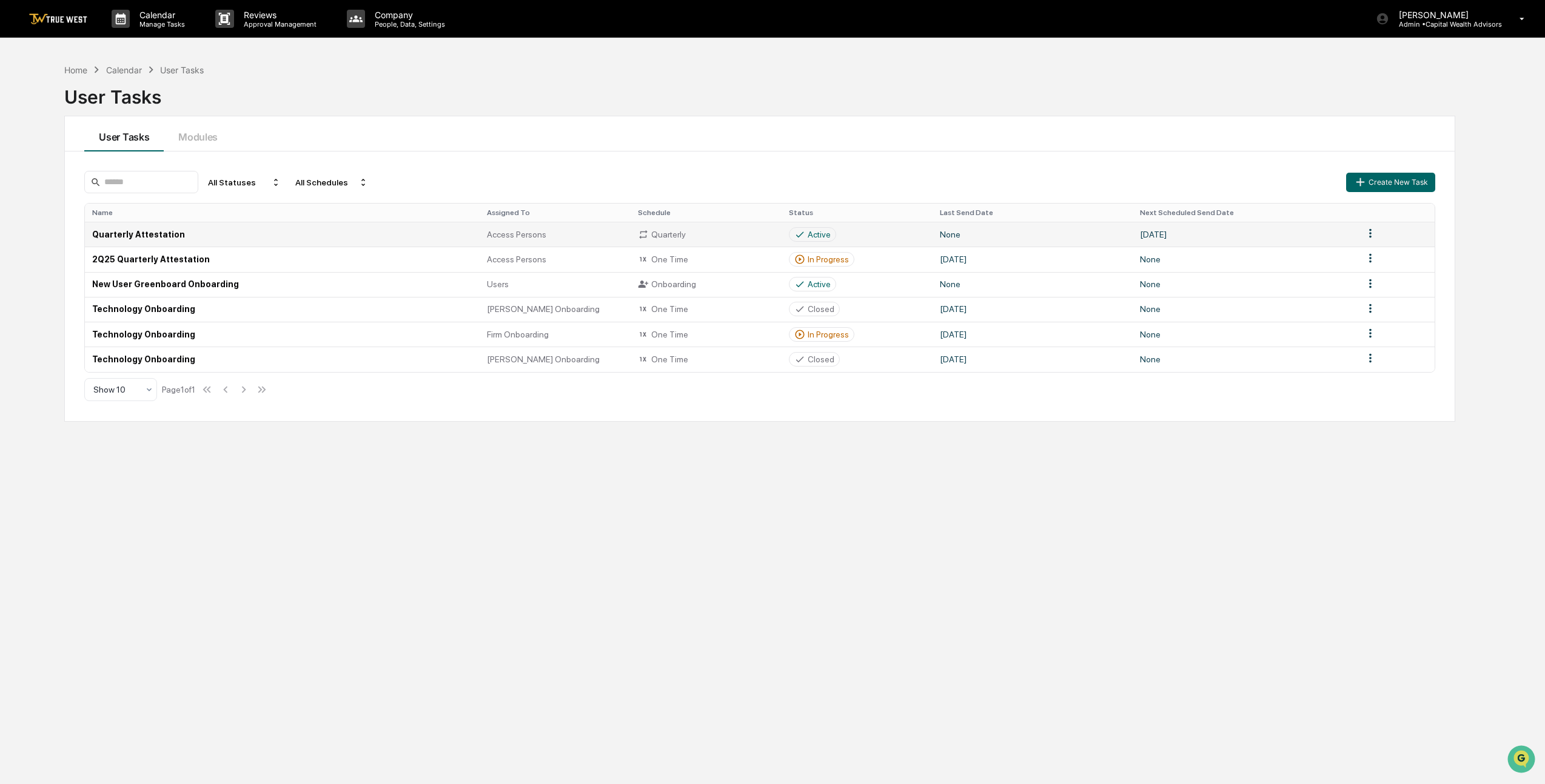
click at [242, 235] on td "Quarterly Attestation" at bounding box center [282, 234] width 395 height 25
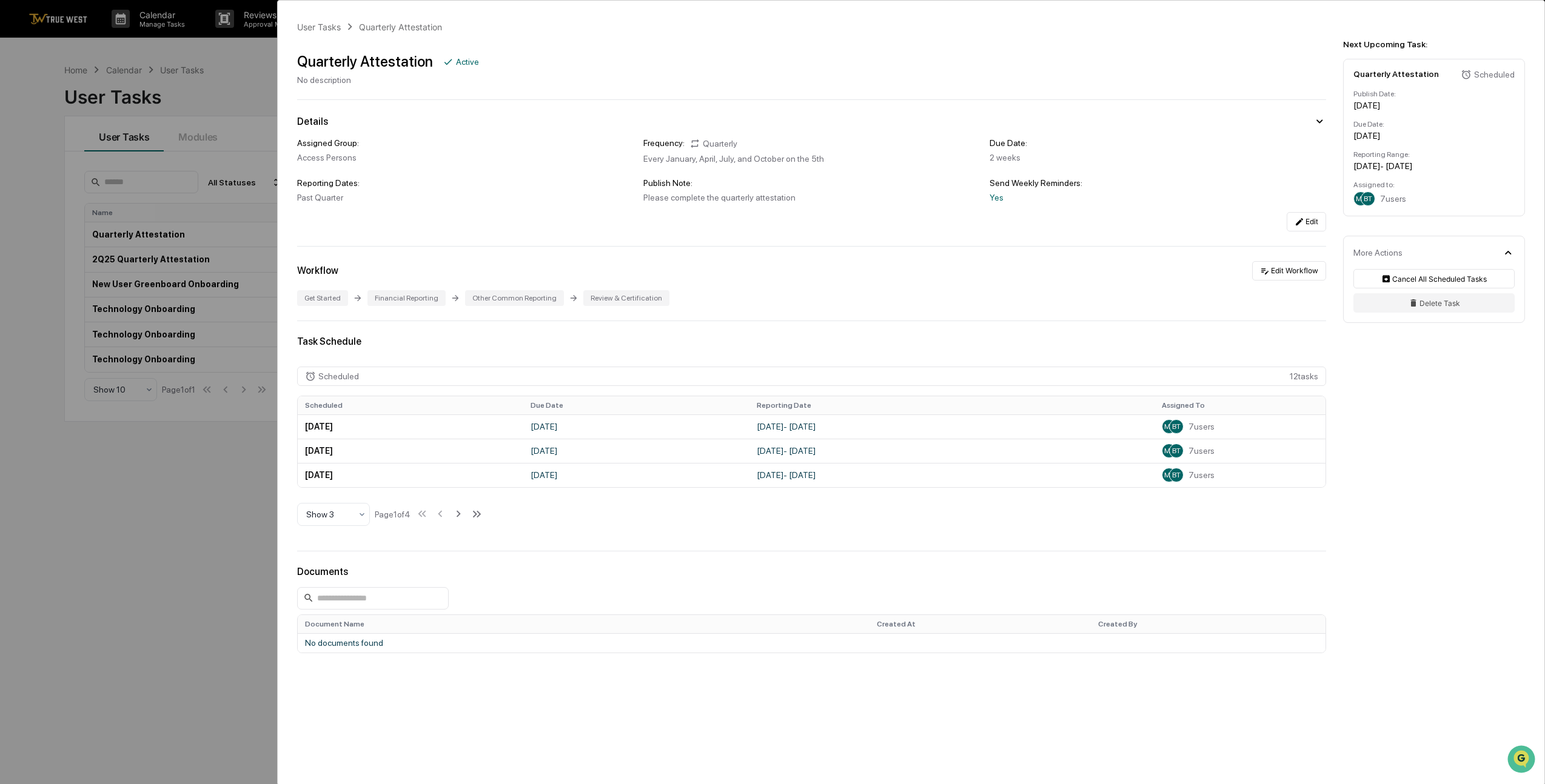
click at [208, 513] on div "User Tasks Quarterly Attestation Quarterly Attestation Active No description De…" at bounding box center [772, 392] width 1545 height 784
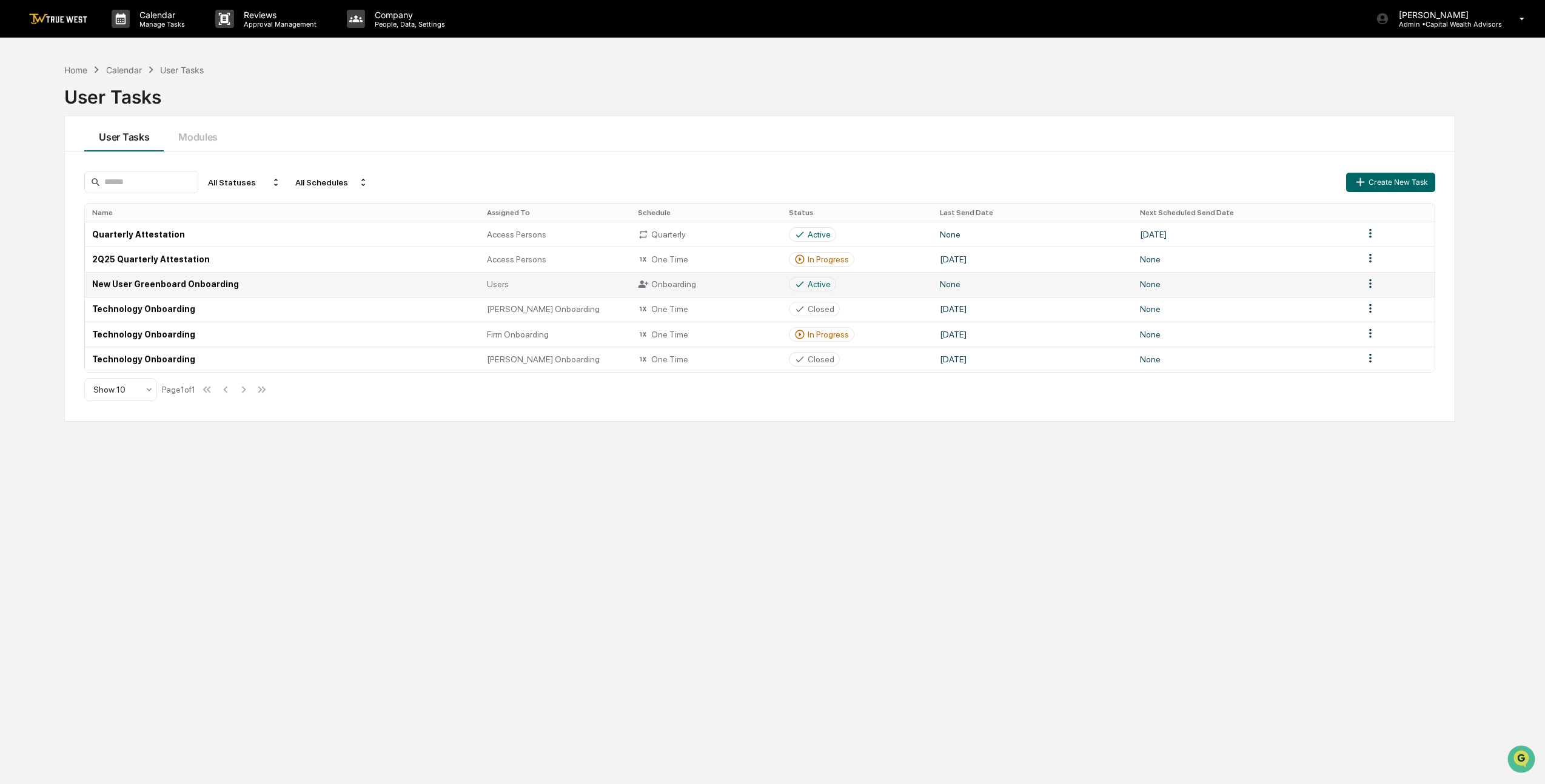
click at [251, 290] on td "New User Greenboard Onboarding" at bounding box center [282, 284] width 395 height 25
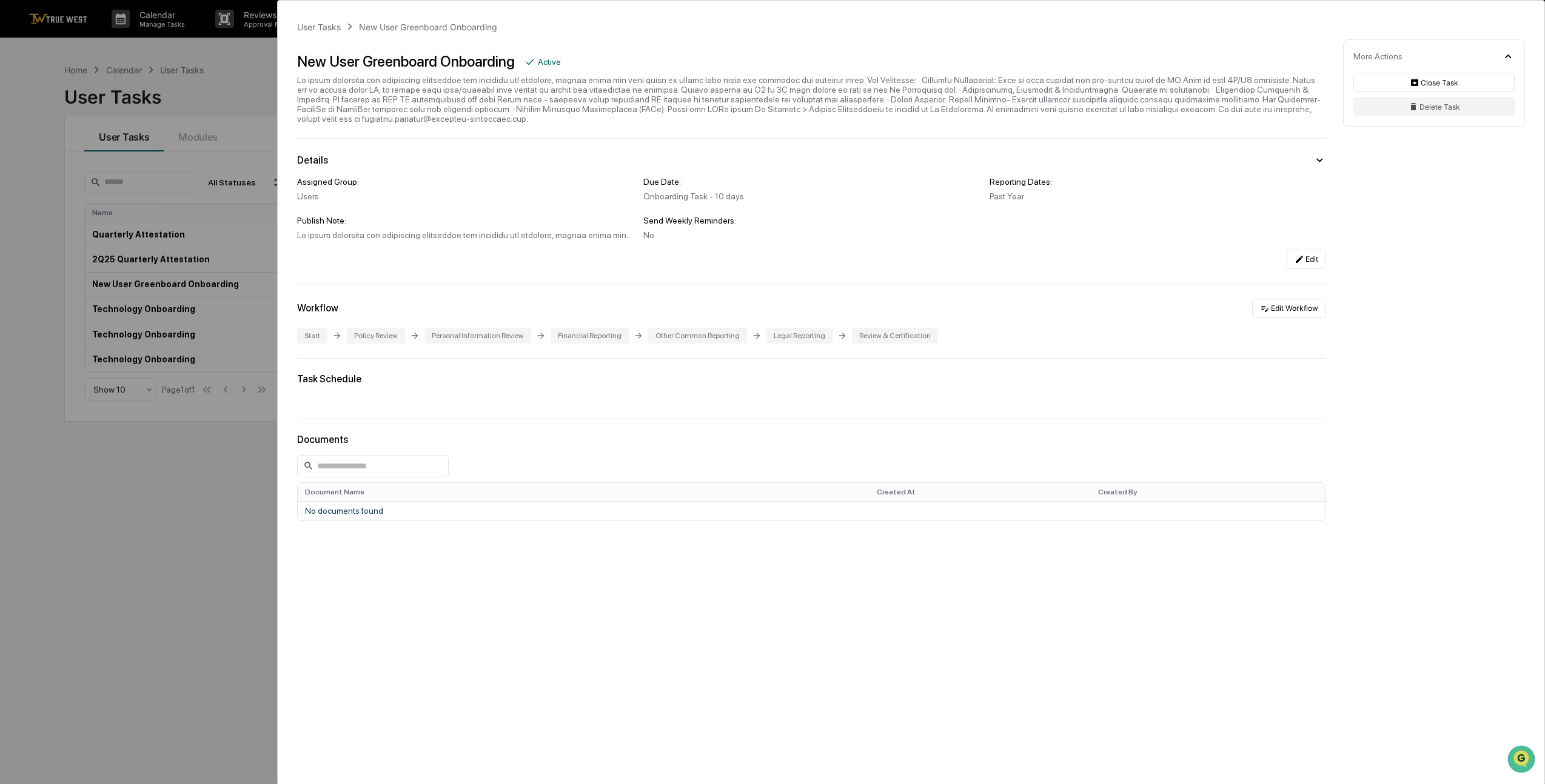
click at [194, 553] on div "User Tasks New User Greenboard Onboarding New User Greenboard Onboarding Active…" at bounding box center [772, 392] width 1545 height 784
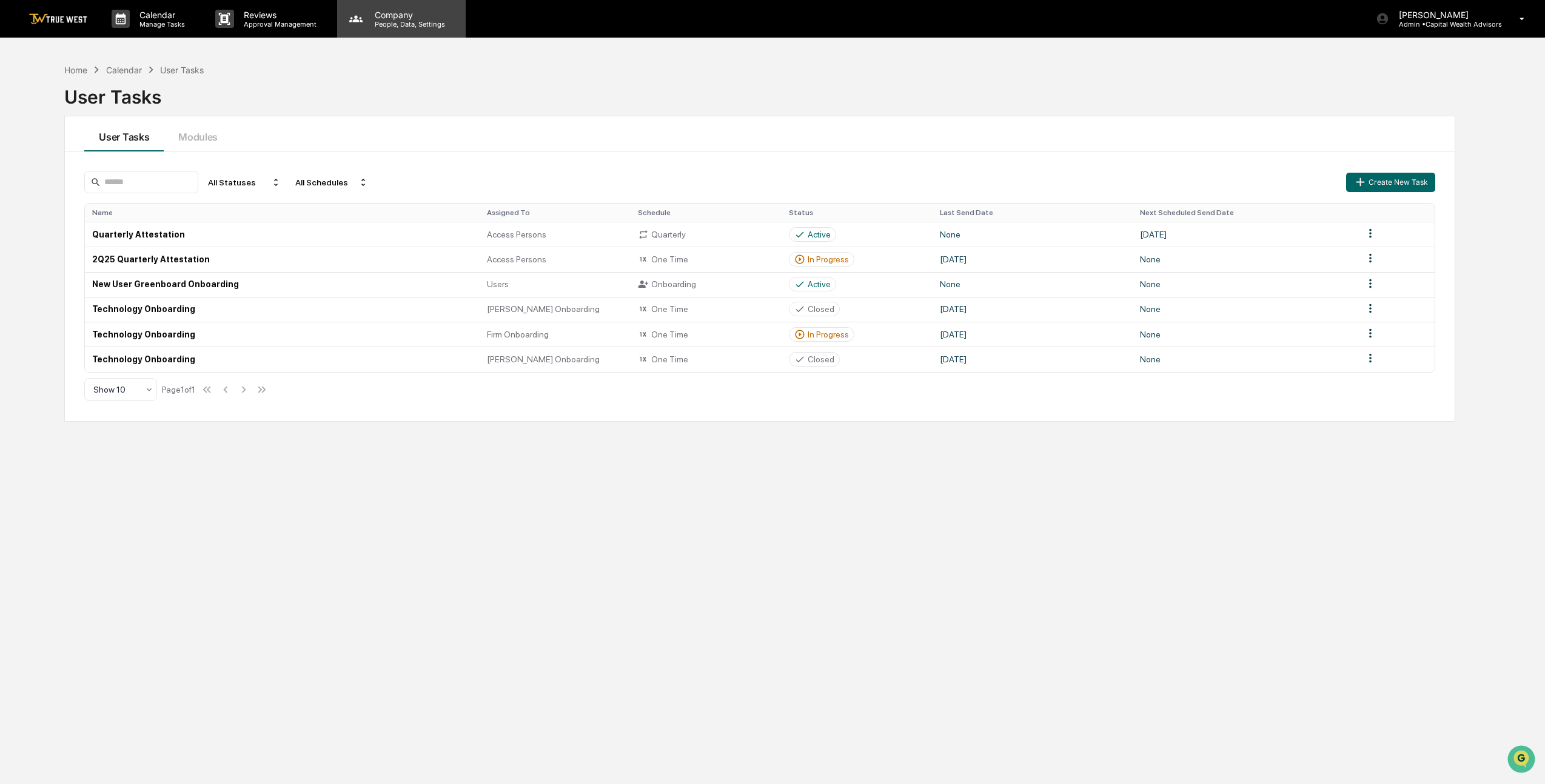
click at [368, 19] on p "Company" at bounding box center [408, 15] width 86 height 11
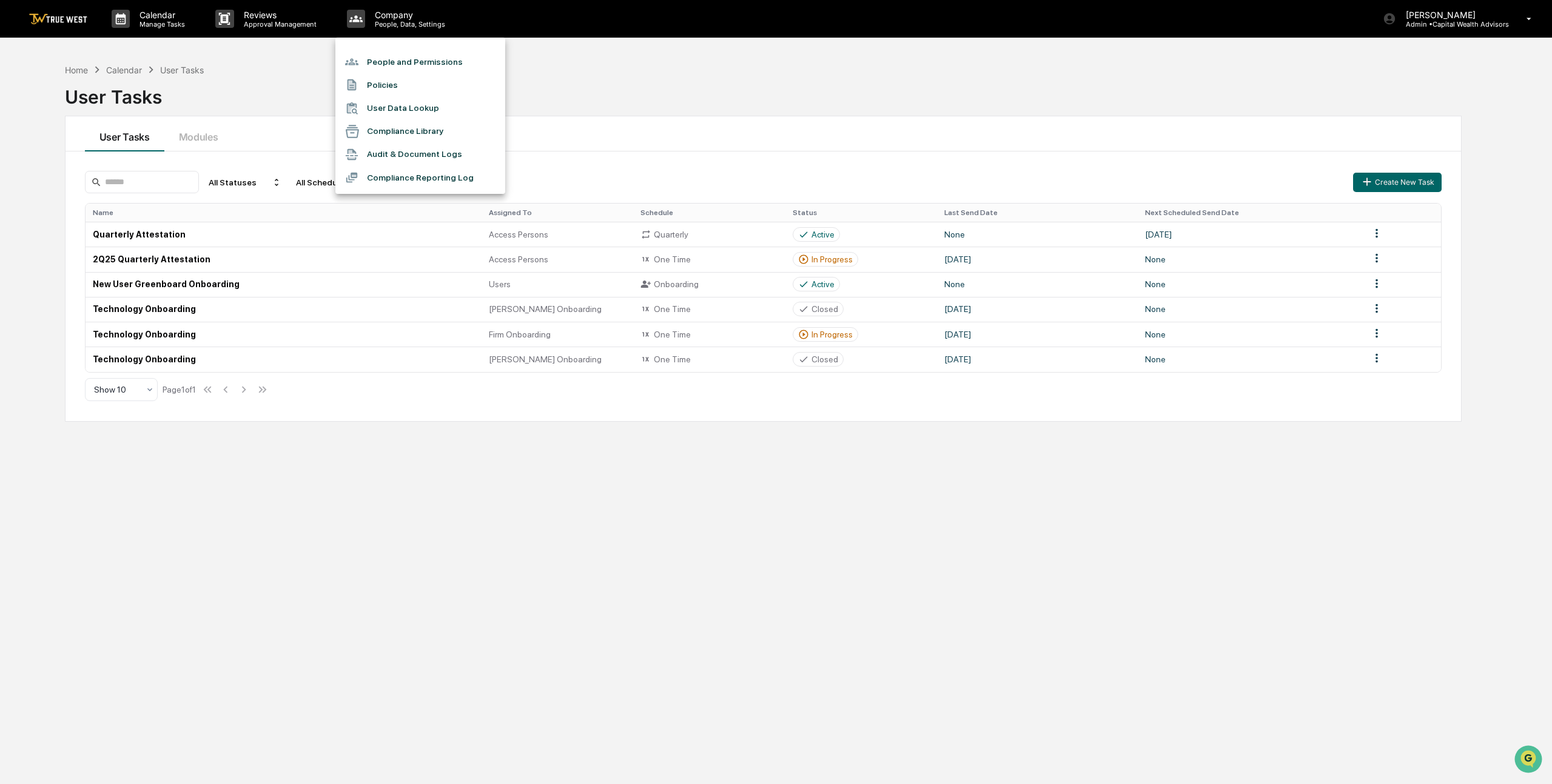
click at [375, 59] on li "People and Permissions" at bounding box center [420, 61] width 170 height 23
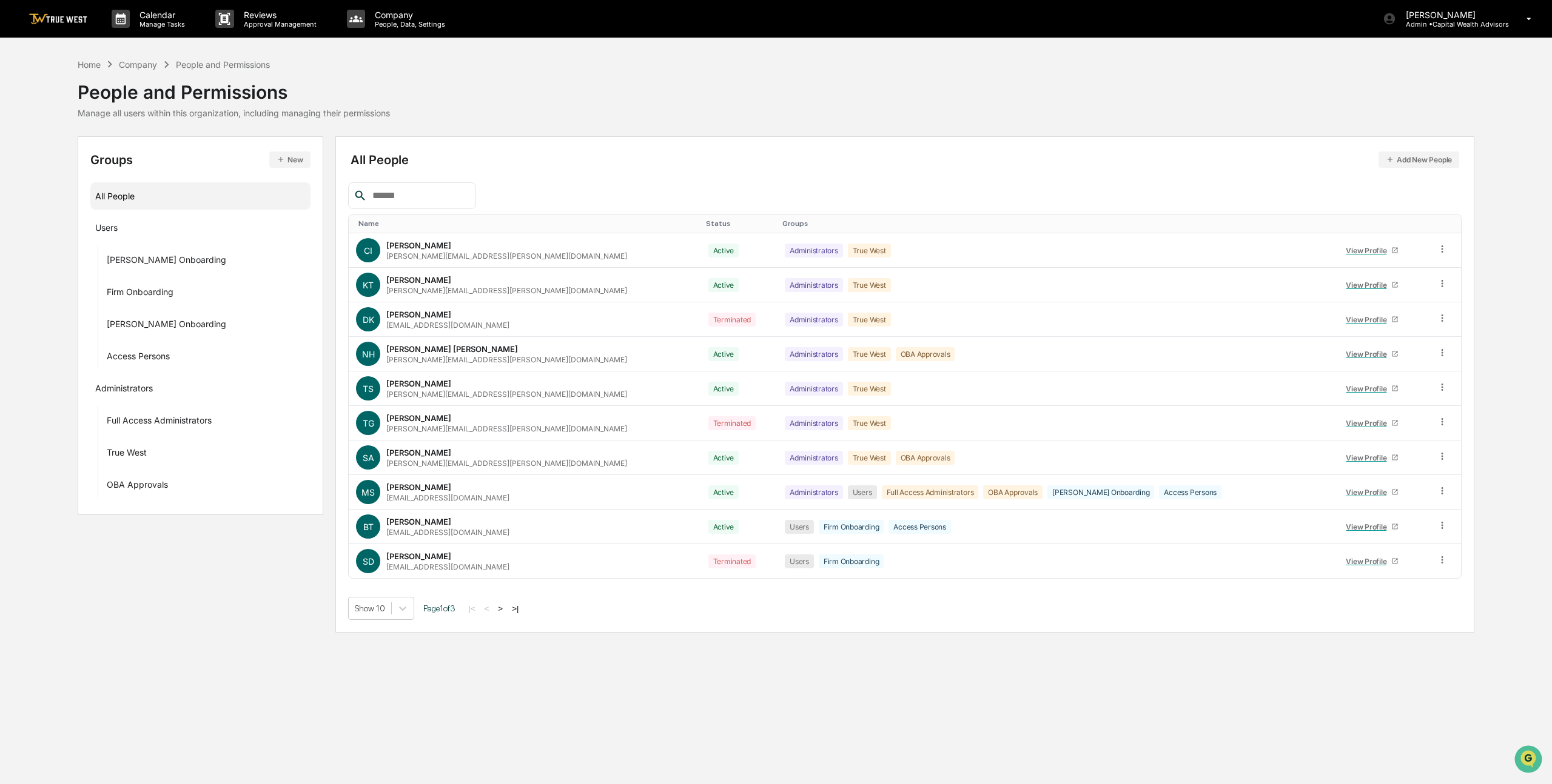
click at [507, 611] on button ">" at bounding box center [500, 608] width 12 height 11
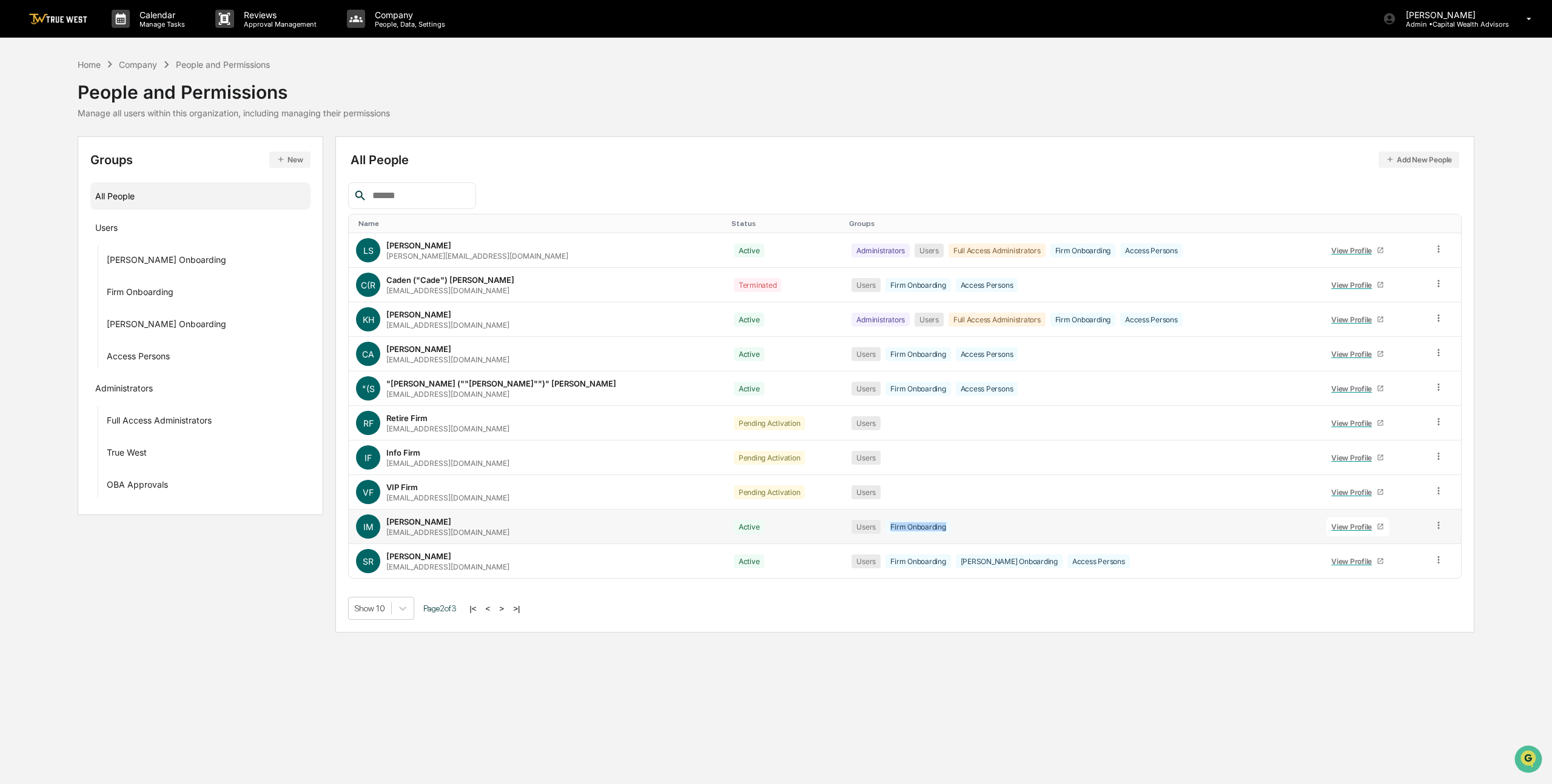
drag, startPoint x: 817, startPoint y: 527, endPoint x: 768, endPoint y: 527, distance: 49.0
click at [885, 527] on div "Firm Onboarding" at bounding box center [918, 527] width 65 height 14
click at [826, 673] on div "Calendar Manage Tasks Reviews Approval Management Company People, Data, Setting…" at bounding box center [776, 392] width 1552 height 784
click at [169, 15] on p "Calendar" at bounding box center [160, 15] width 61 height 11
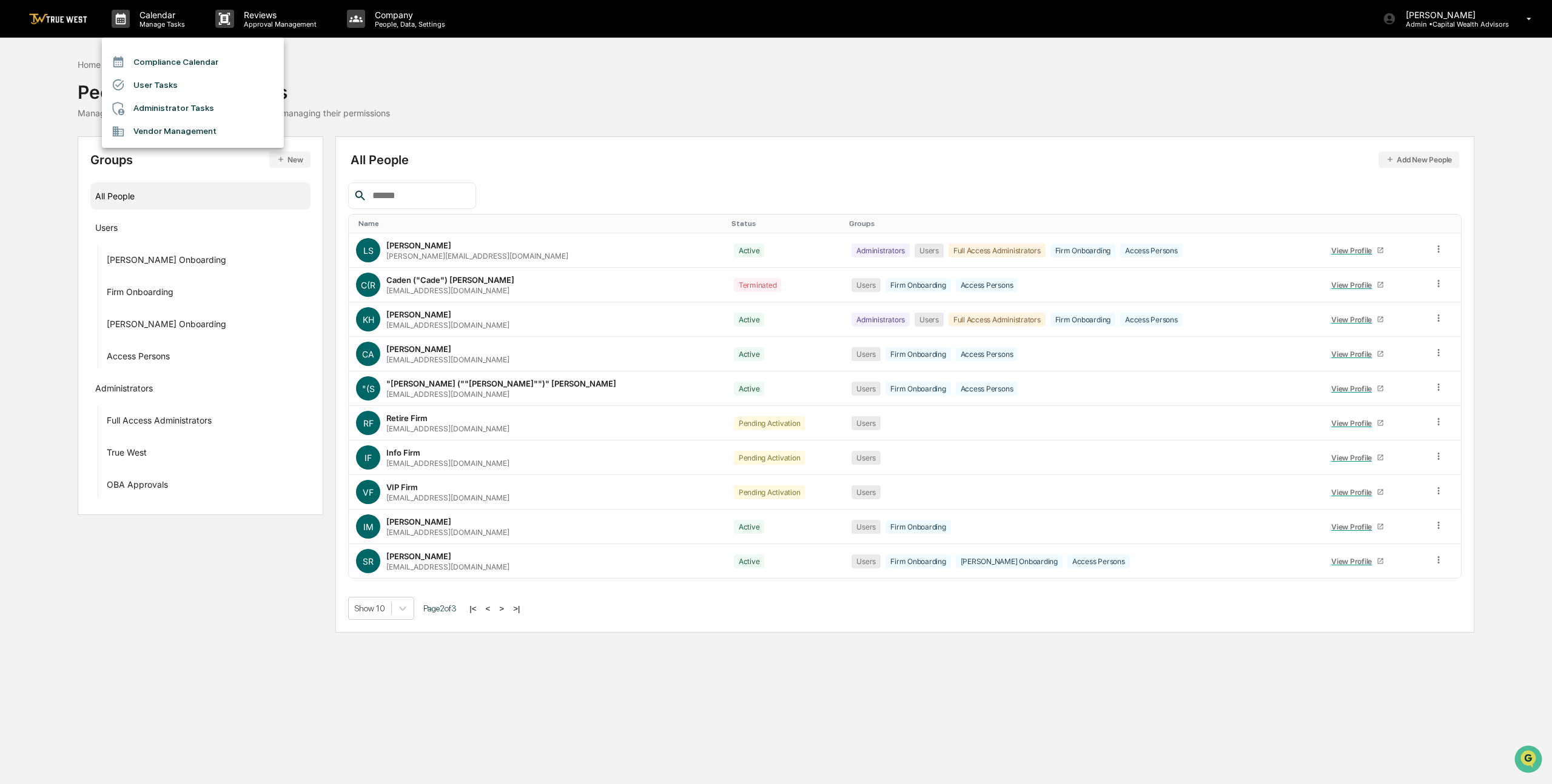
drag, startPoint x: 72, startPoint y: 78, endPoint x: 81, endPoint y: 76, distance: 9.2
click at [73, 78] on div at bounding box center [776, 392] width 1552 height 784
click at [96, 67] on div "Compliance Calendar User Tasks Administrator Tasks Vendor Management" at bounding box center [776, 392] width 1552 height 784
click at [131, 69] on div "Company" at bounding box center [138, 64] width 38 height 11
click at [108, 65] on icon at bounding box center [109, 64] width 13 height 13
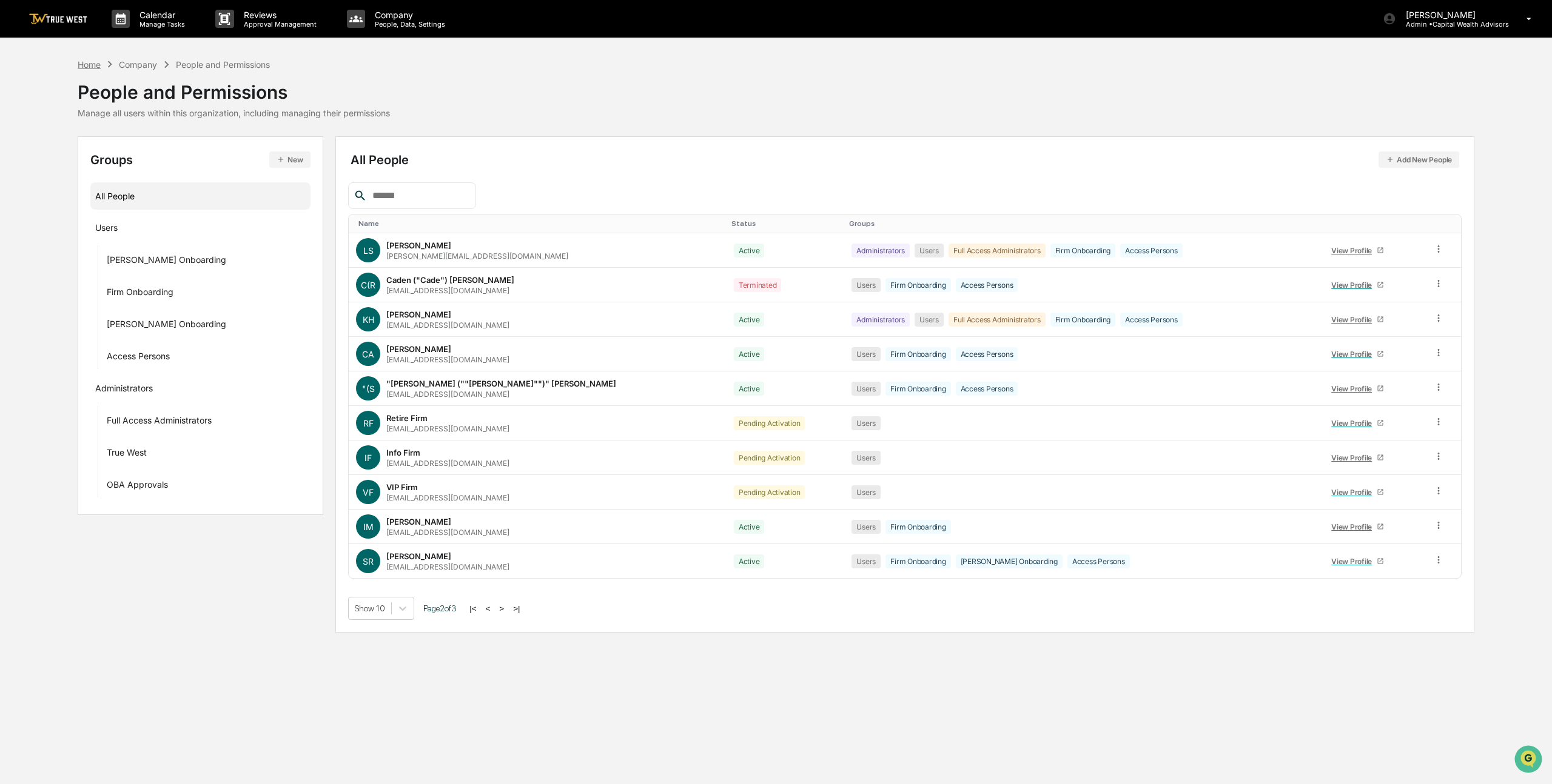
click at [95, 66] on div "Home" at bounding box center [89, 64] width 23 height 11
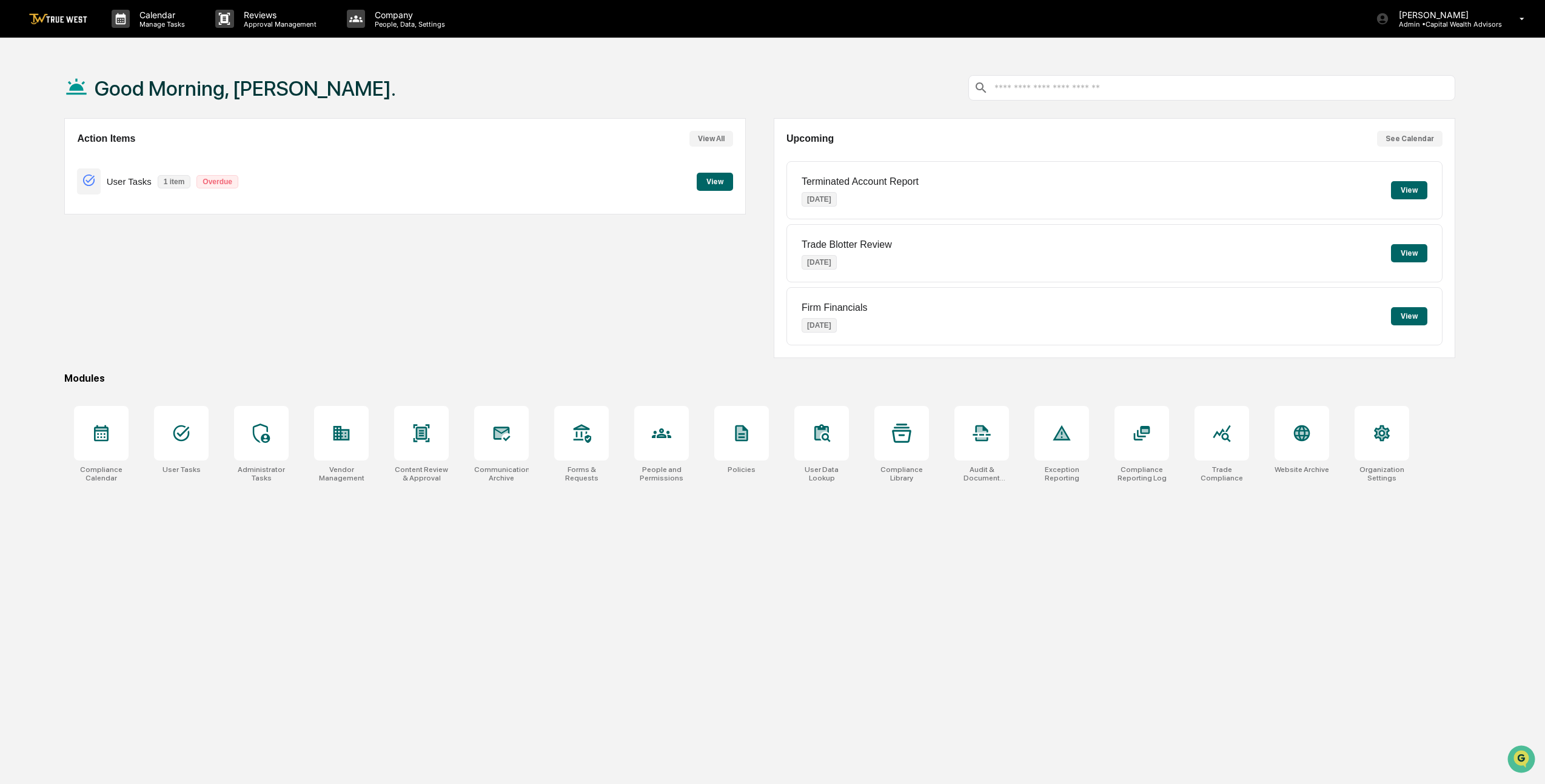
click at [710, 184] on button "View" at bounding box center [715, 182] width 37 height 18
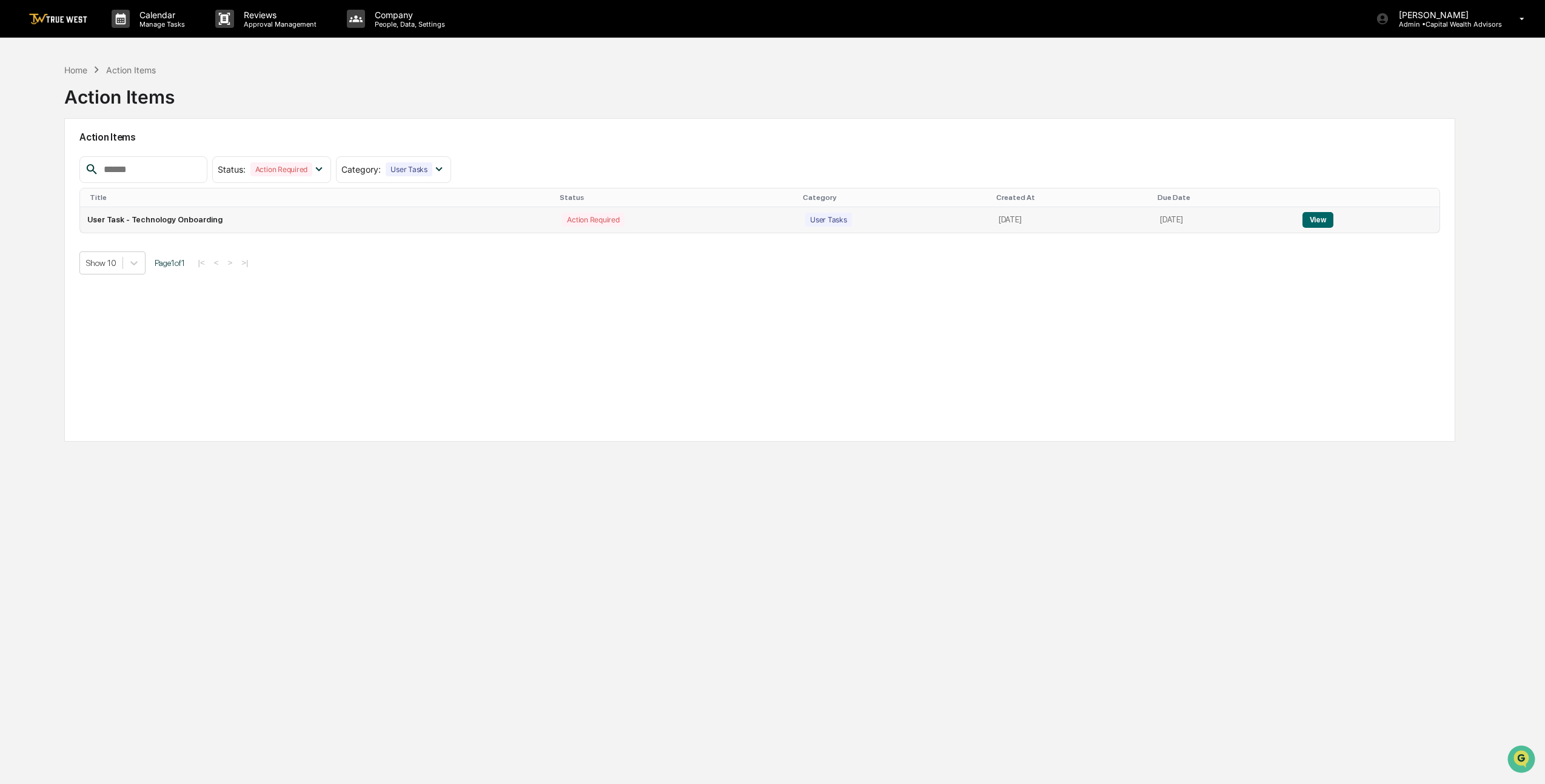
click at [1315, 222] on button "View" at bounding box center [1318, 220] width 31 height 16
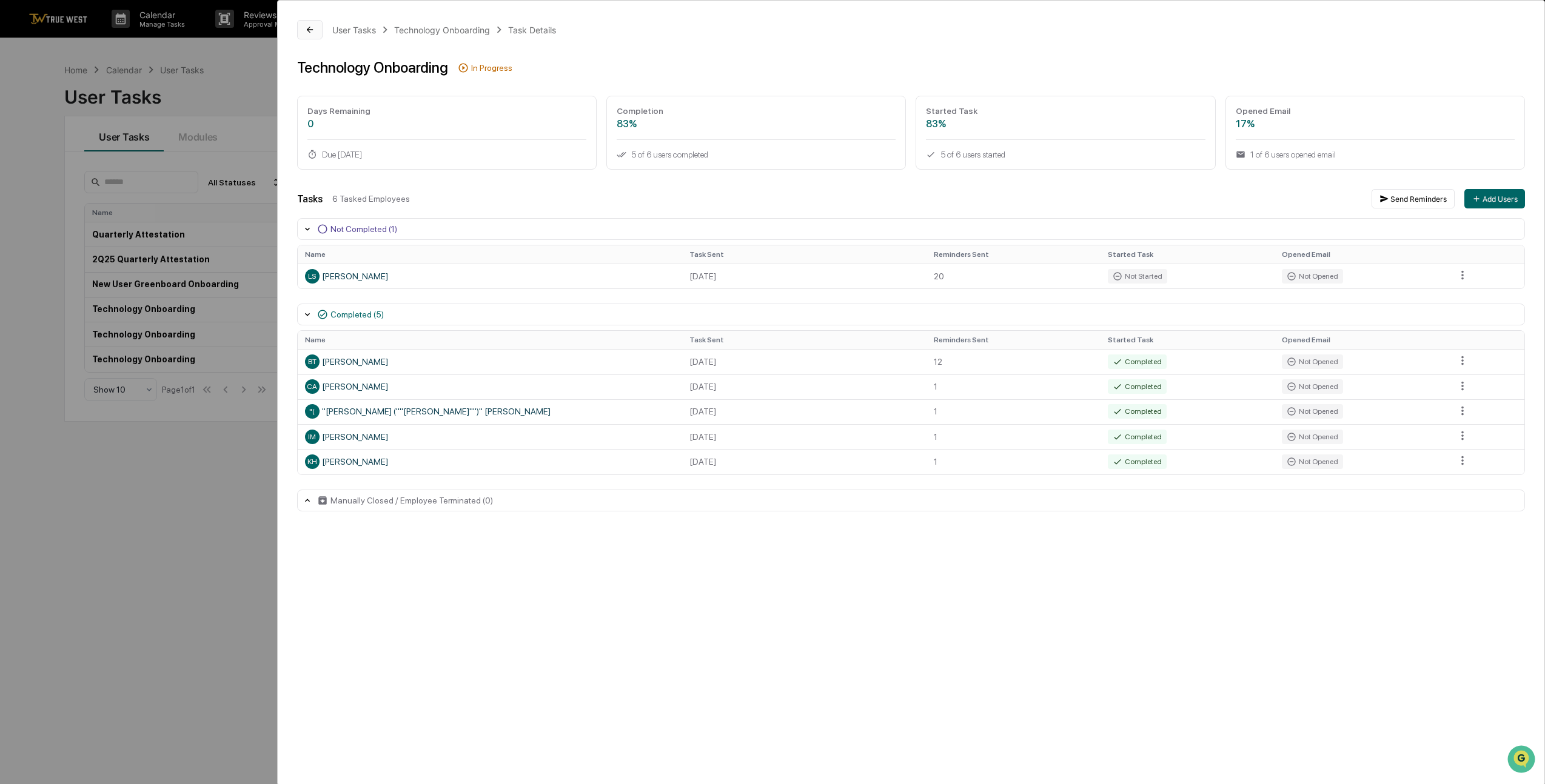
click at [309, 32] on icon at bounding box center [310, 30] width 6 height 6
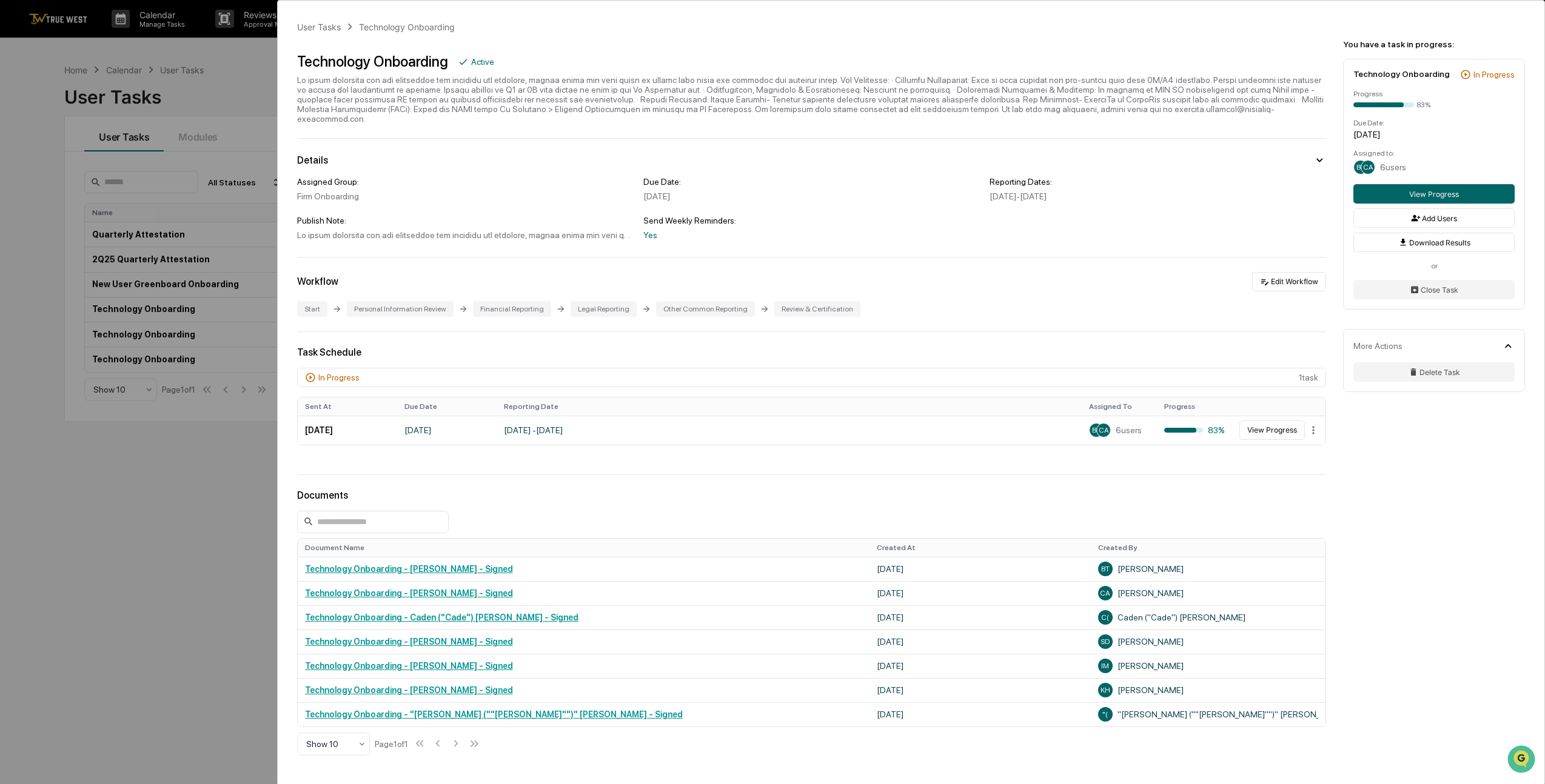
click at [254, 75] on div "User Tasks Technology Onboarding Technology Onboarding Active Details Assigned …" at bounding box center [772, 392] width 1545 height 784
